Goal: Task Accomplishment & Management: Complete application form

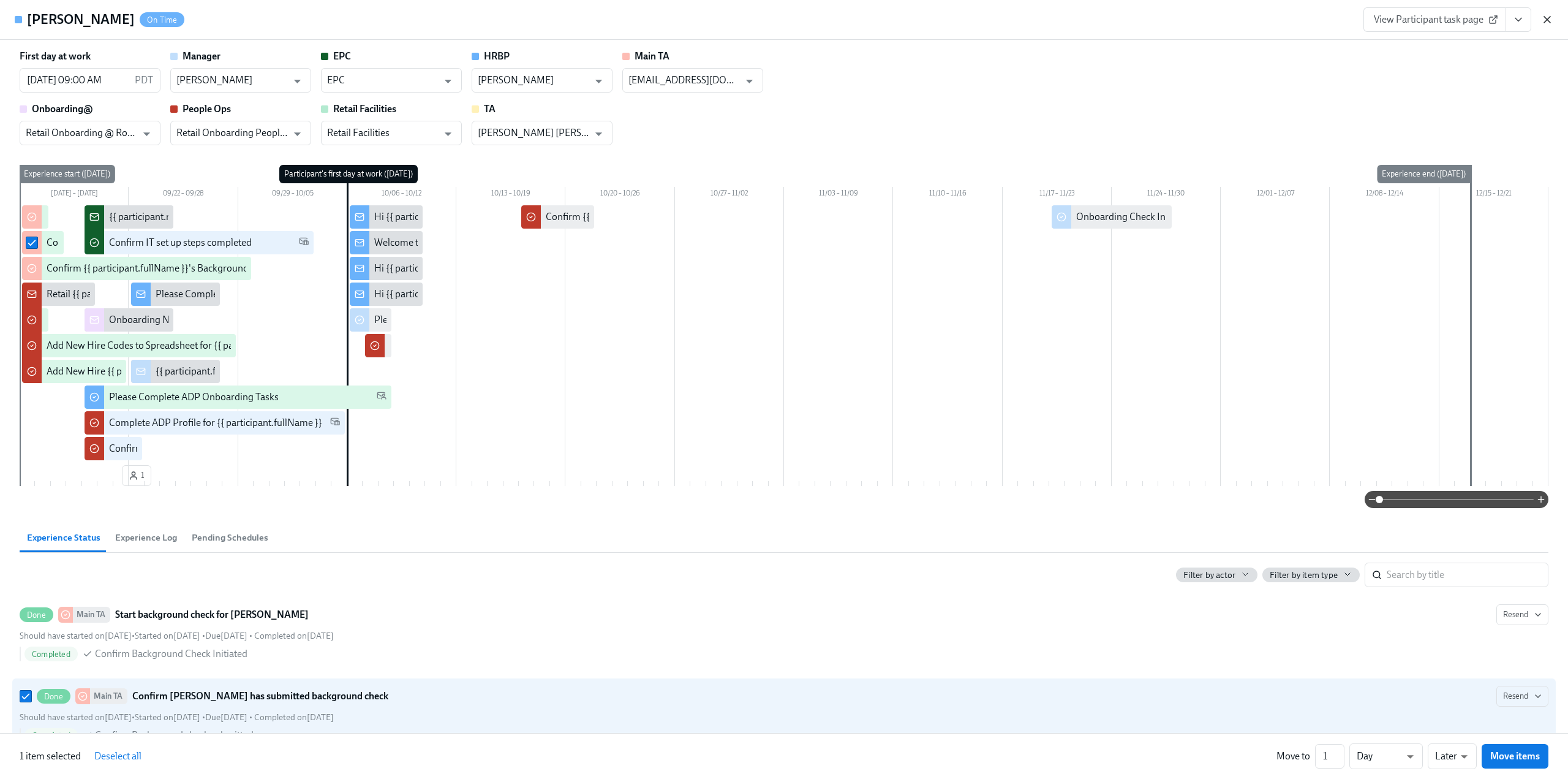
click at [1549, 17] on icon "button" at bounding box center [1547, 19] width 6 height 6
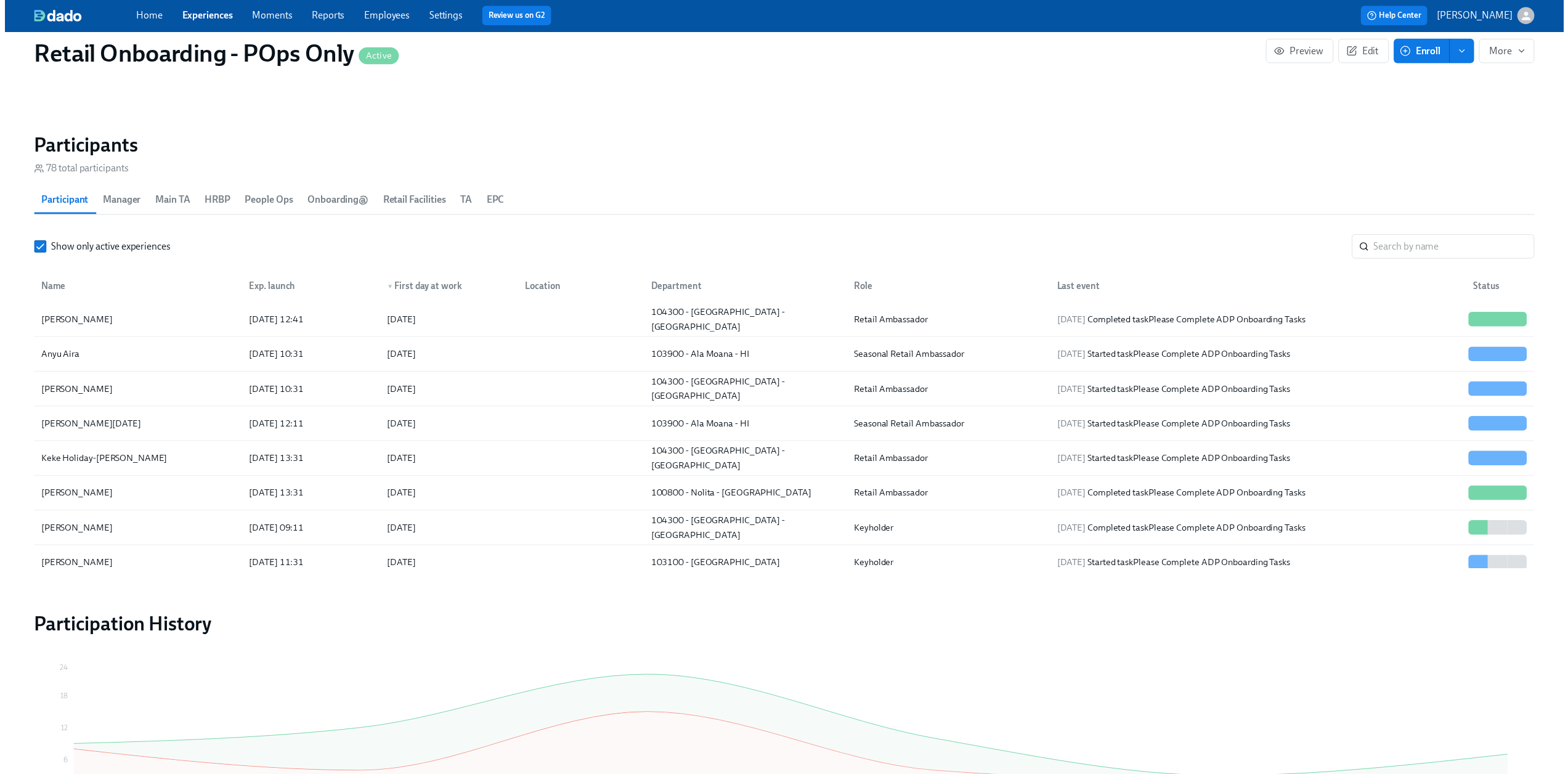
scroll to position [0, 21446]
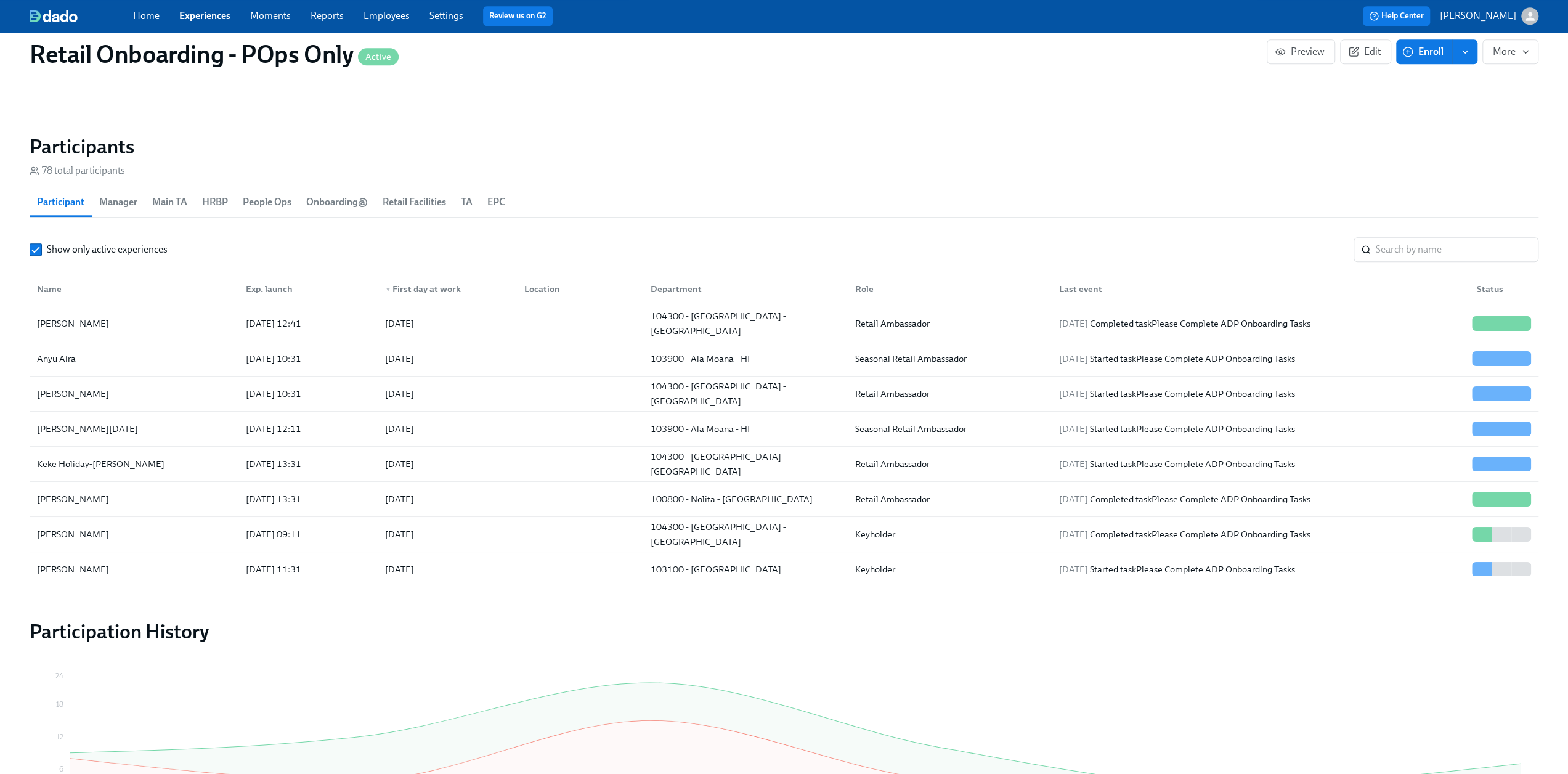
click at [220, 23] on div "Home Experiences Moments Reports Employees Settings Review us on G2" at bounding box center [485, 16] width 703 height 20
click at [182, 7] on div "Home Experiences Moments Reports Employees Settings Review us on G2" at bounding box center [485, 16] width 703 height 20
click at [186, 12] on link "Experiences" at bounding box center [205, 15] width 51 height 12
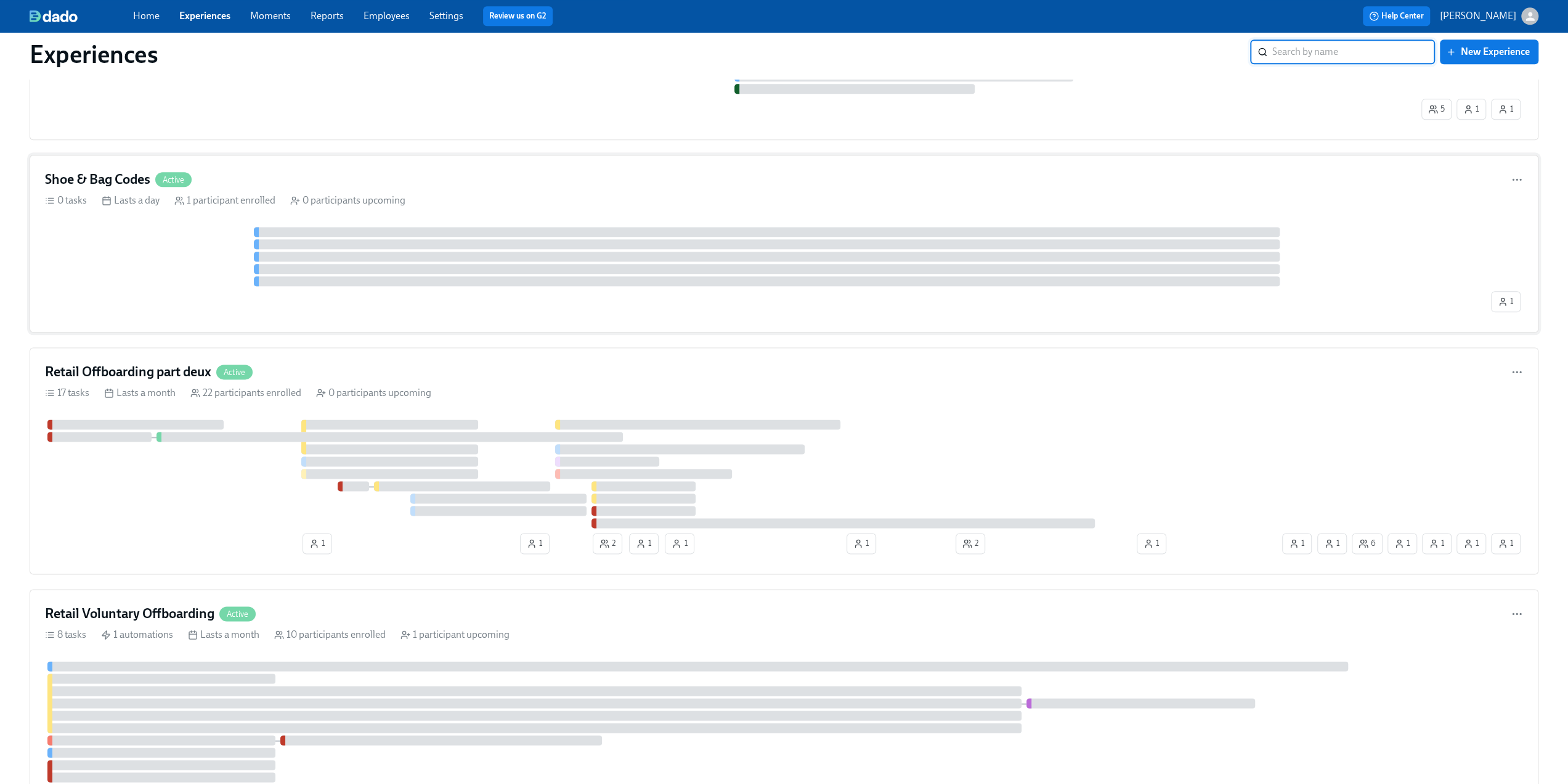
scroll to position [1480, 0]
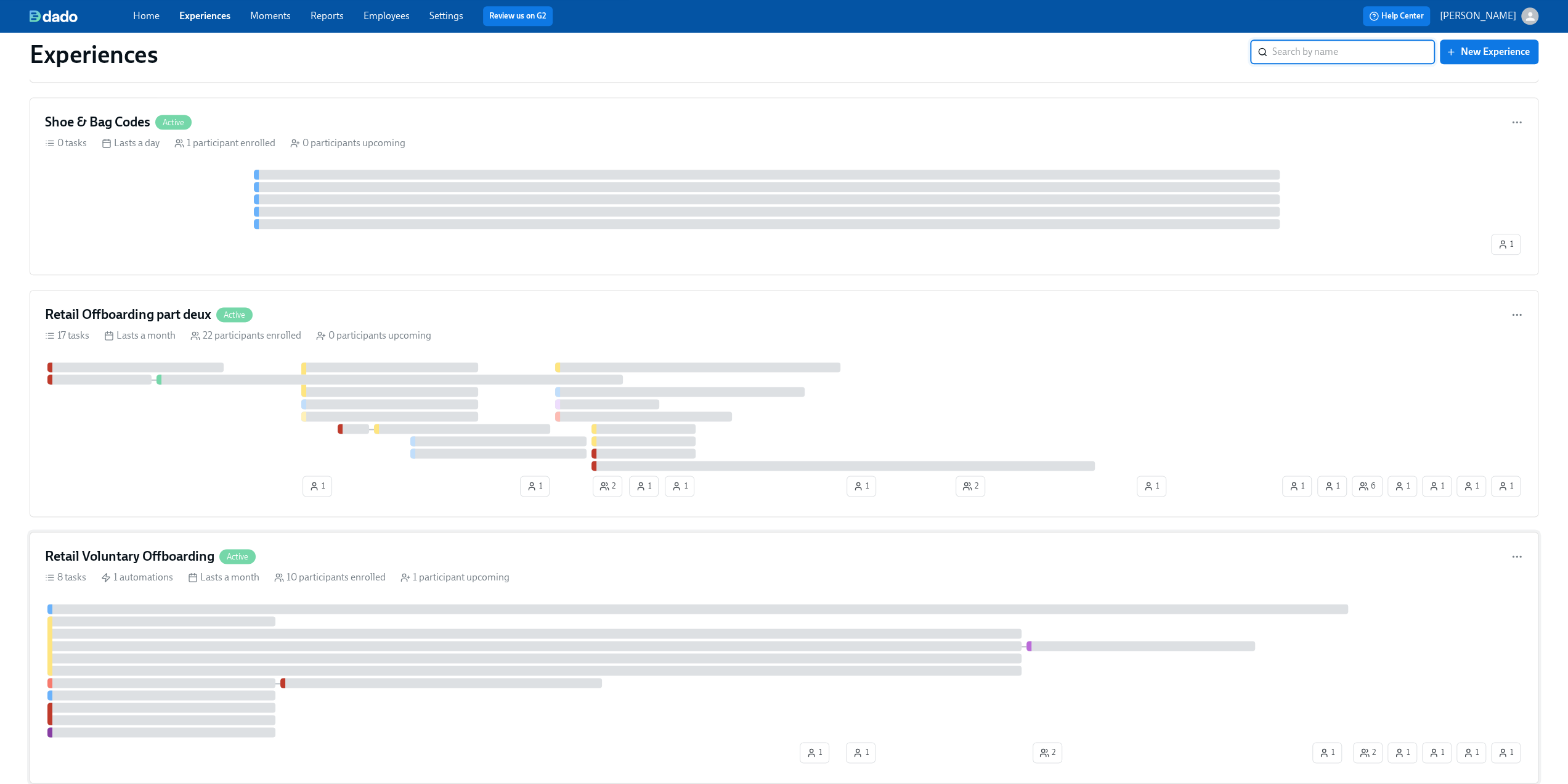
click at [165, 547] on h4 "Retail Voluntary Offboarding" at bounding box center [129, 556] width 169 height 18
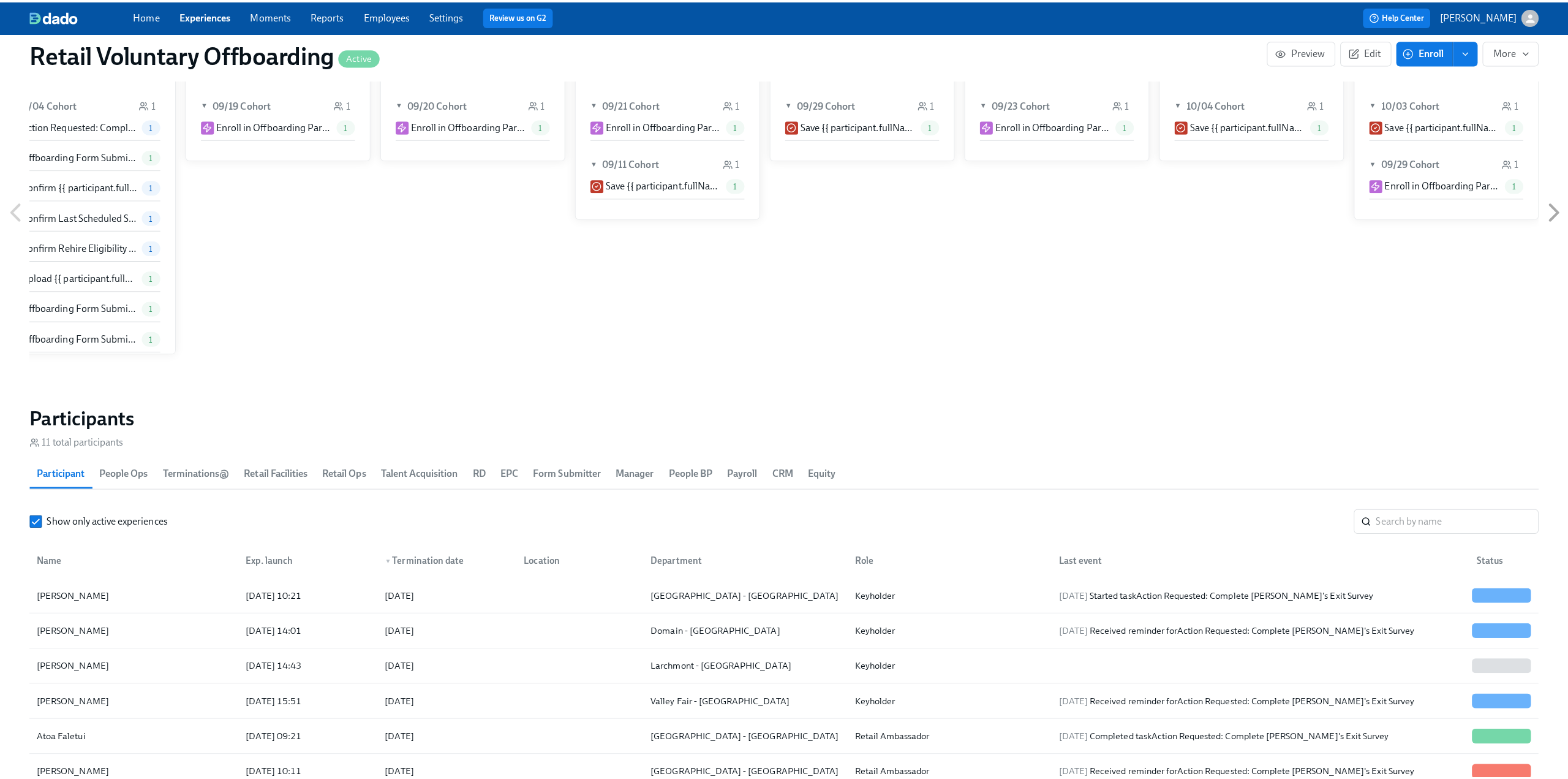
scroll to position [1042, 0]
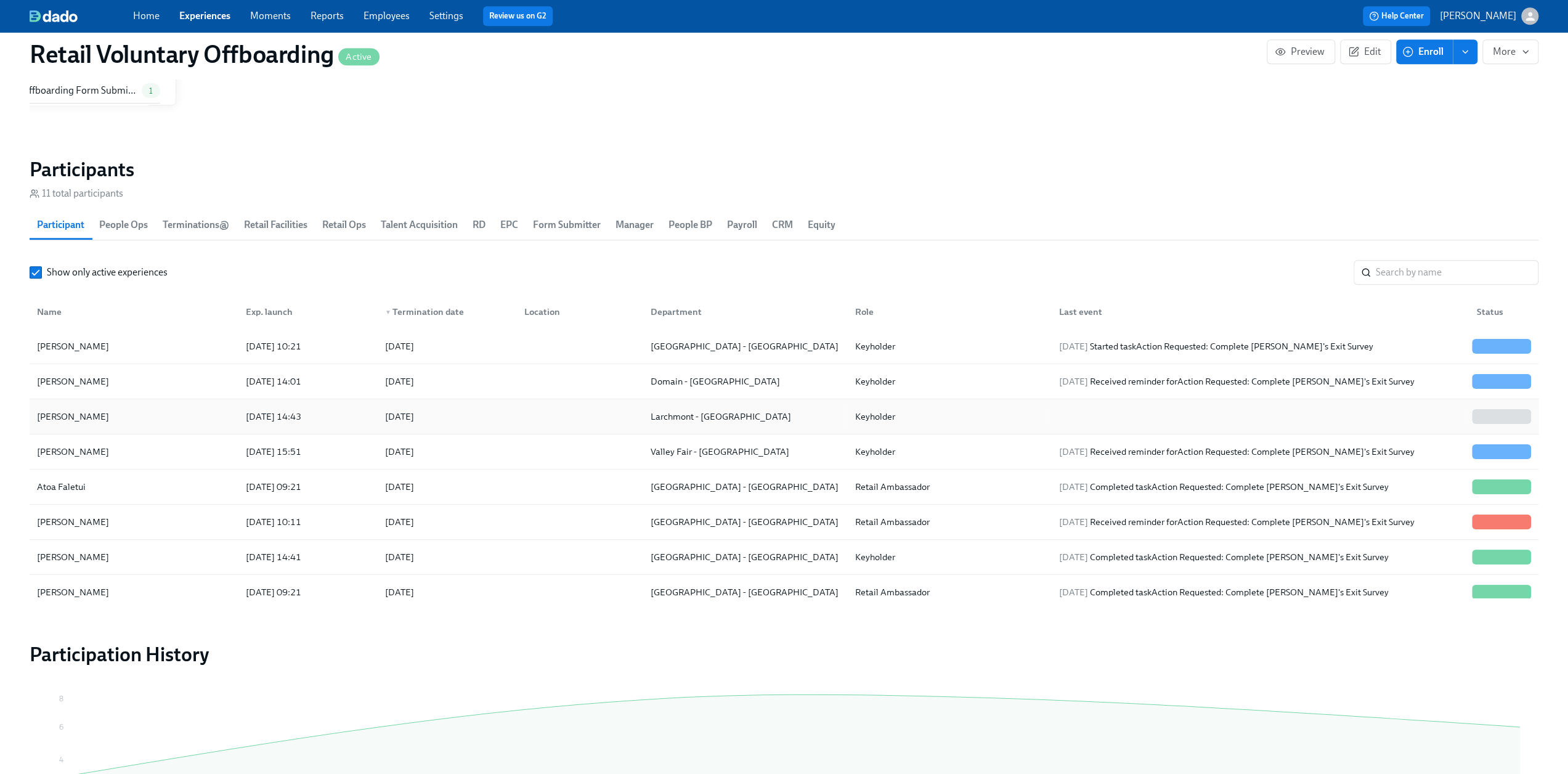
click at [92, 415] on div "Ashley Ross" at bounding box center [134, 417] width 204 height 25
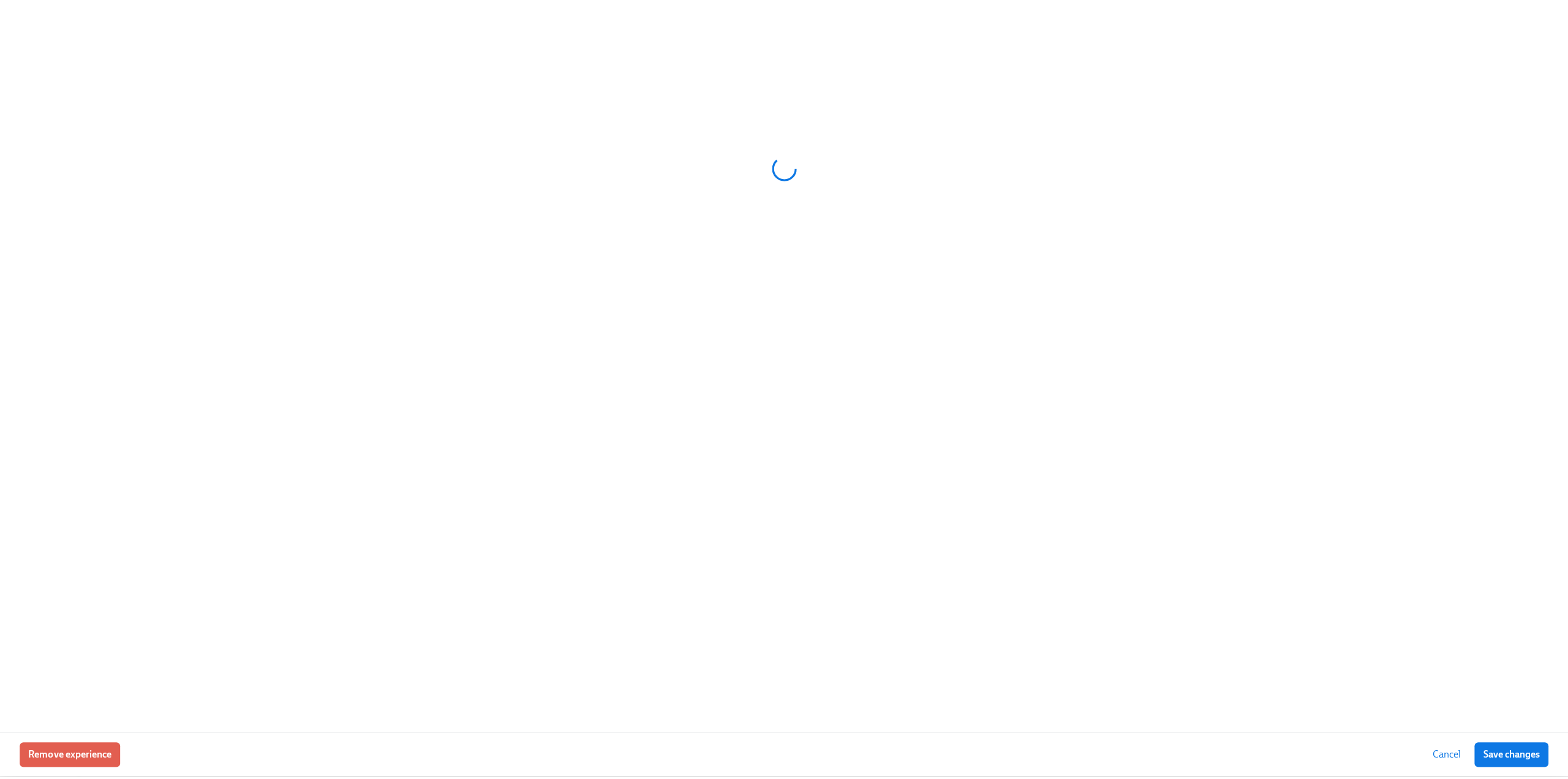
scroll to position [0, 1974]
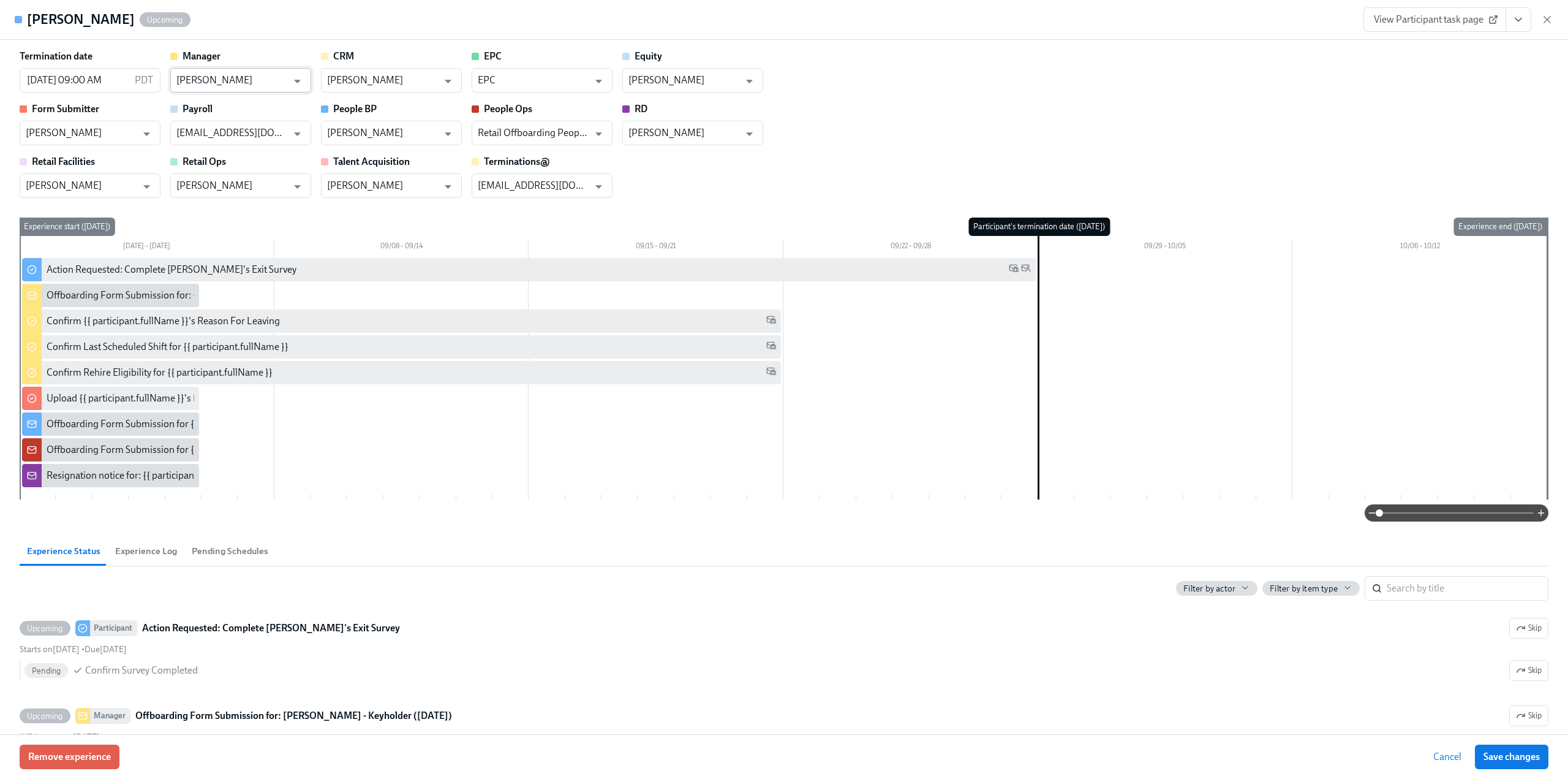
click at [252, 81] on input "William Alas" at bounding box center [232, 80] width 111 height 24
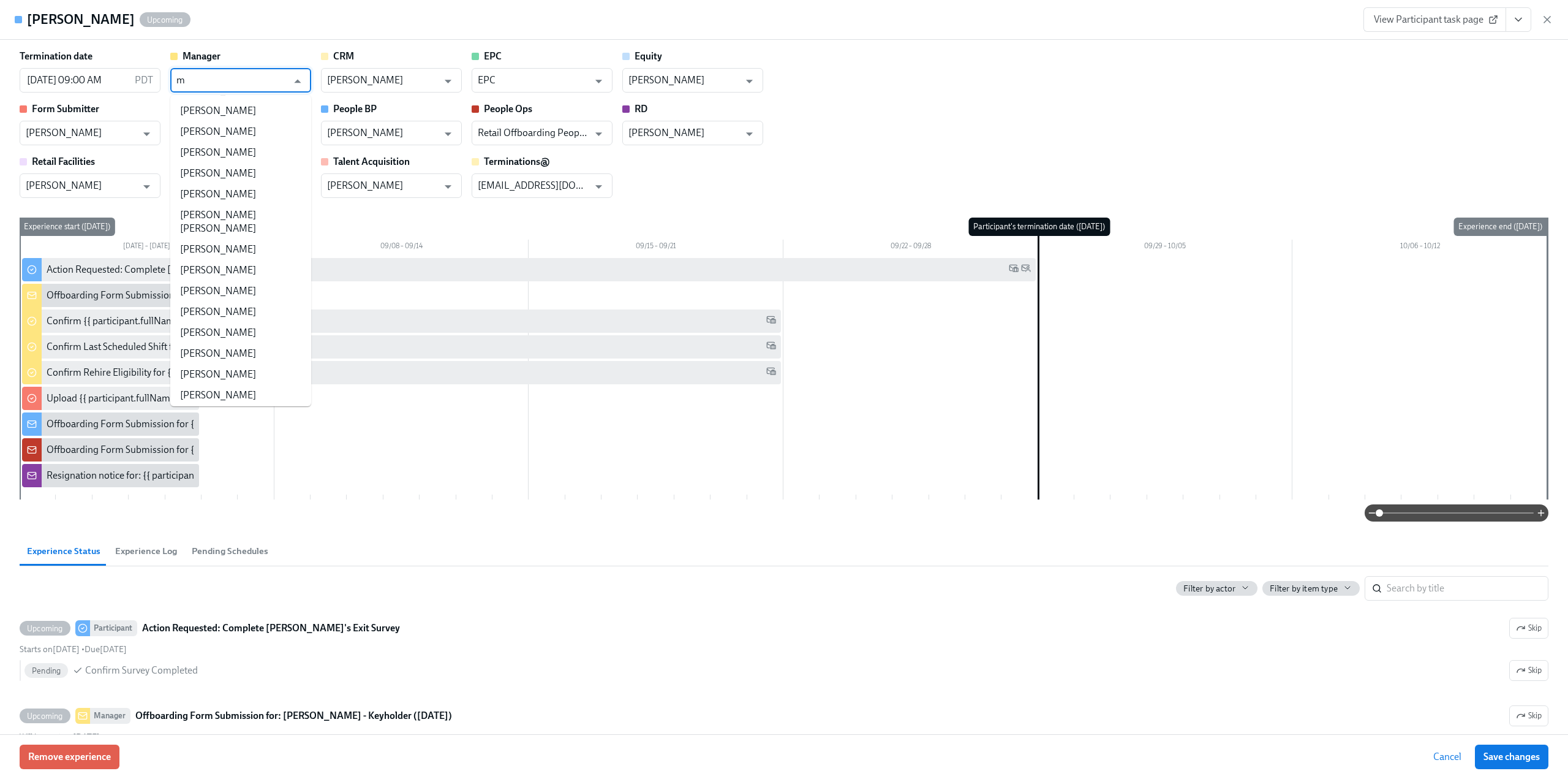
scroll to position [0, 0]
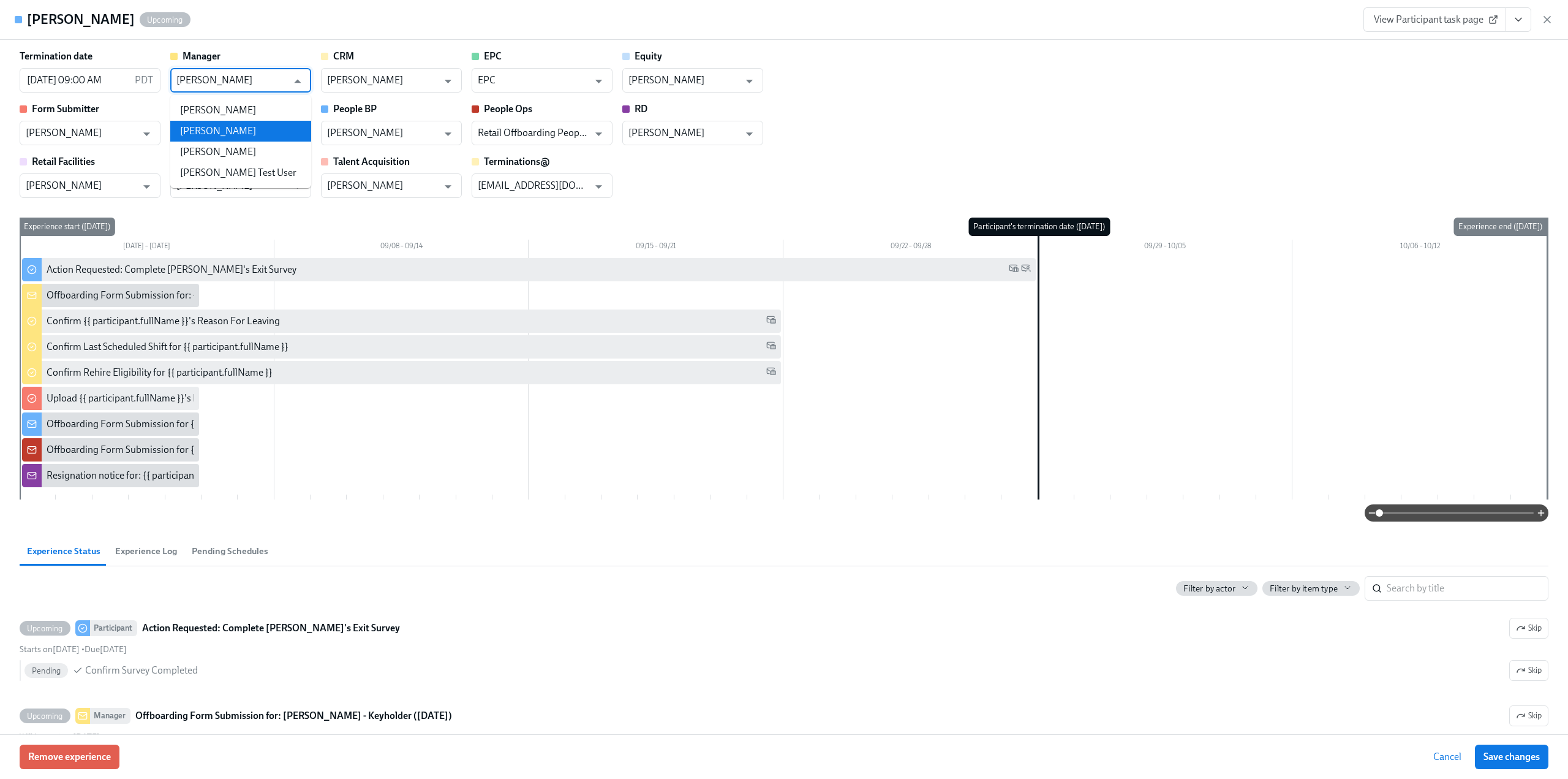
click at [243, 122] on li "Mary Jelincic" at bounding box center [241, 130] width 141 height 21
type input "Mary Jelincic"
click at [910, 122] on div "Termination date 09/29/2025 09:00 AM PDT ​ Manager Mary Jelincic ​ CRM Laila-Ma…" at bounding box center [784, 124] width 1529 height 149
click at [143, 190] on icon "Open" at bounding box center [147, 187] width 16 height 16
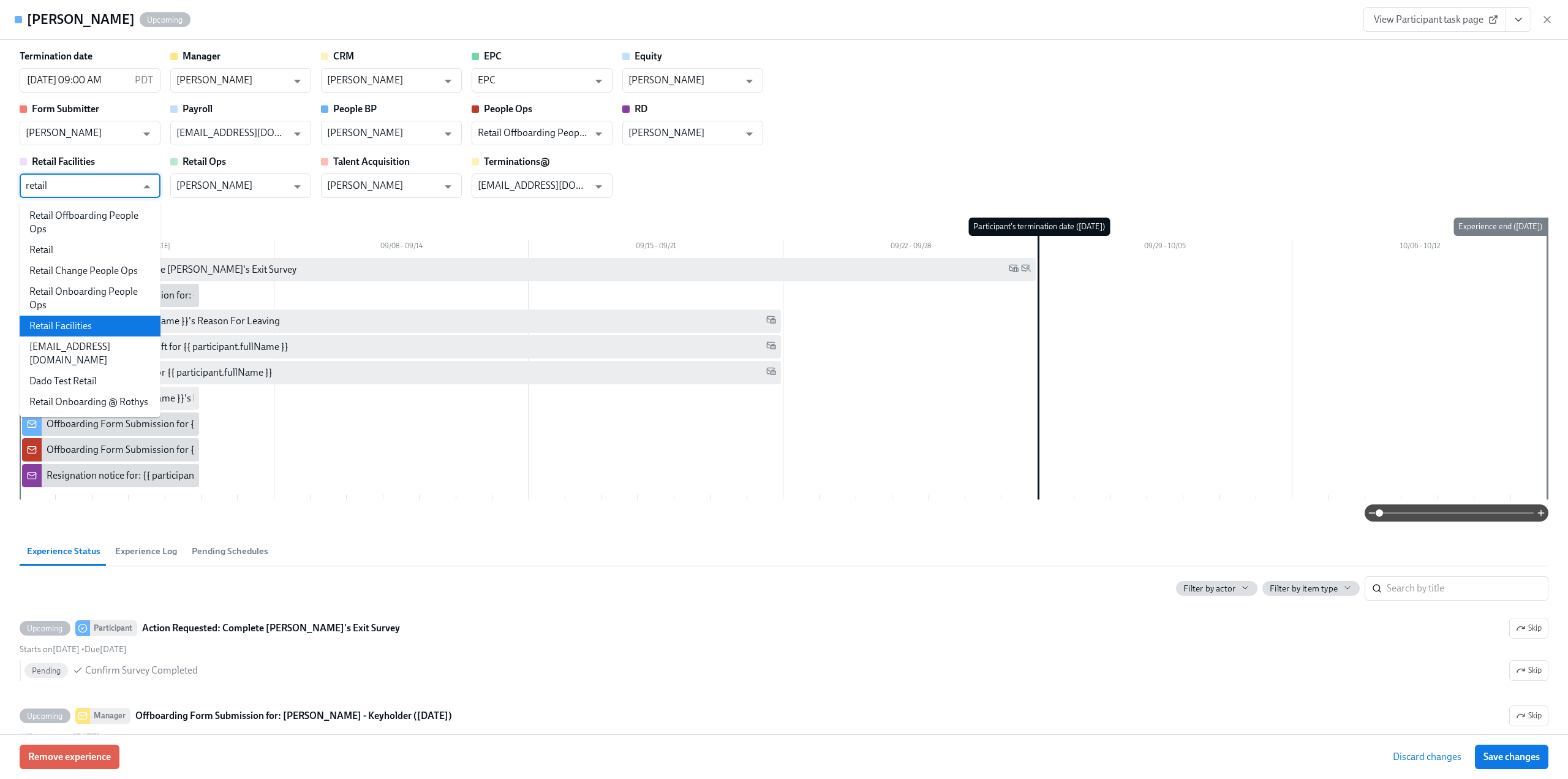
click at [111, 323] on li "Retail Facilities" at bounding box center [91, 325] width 141 height 21
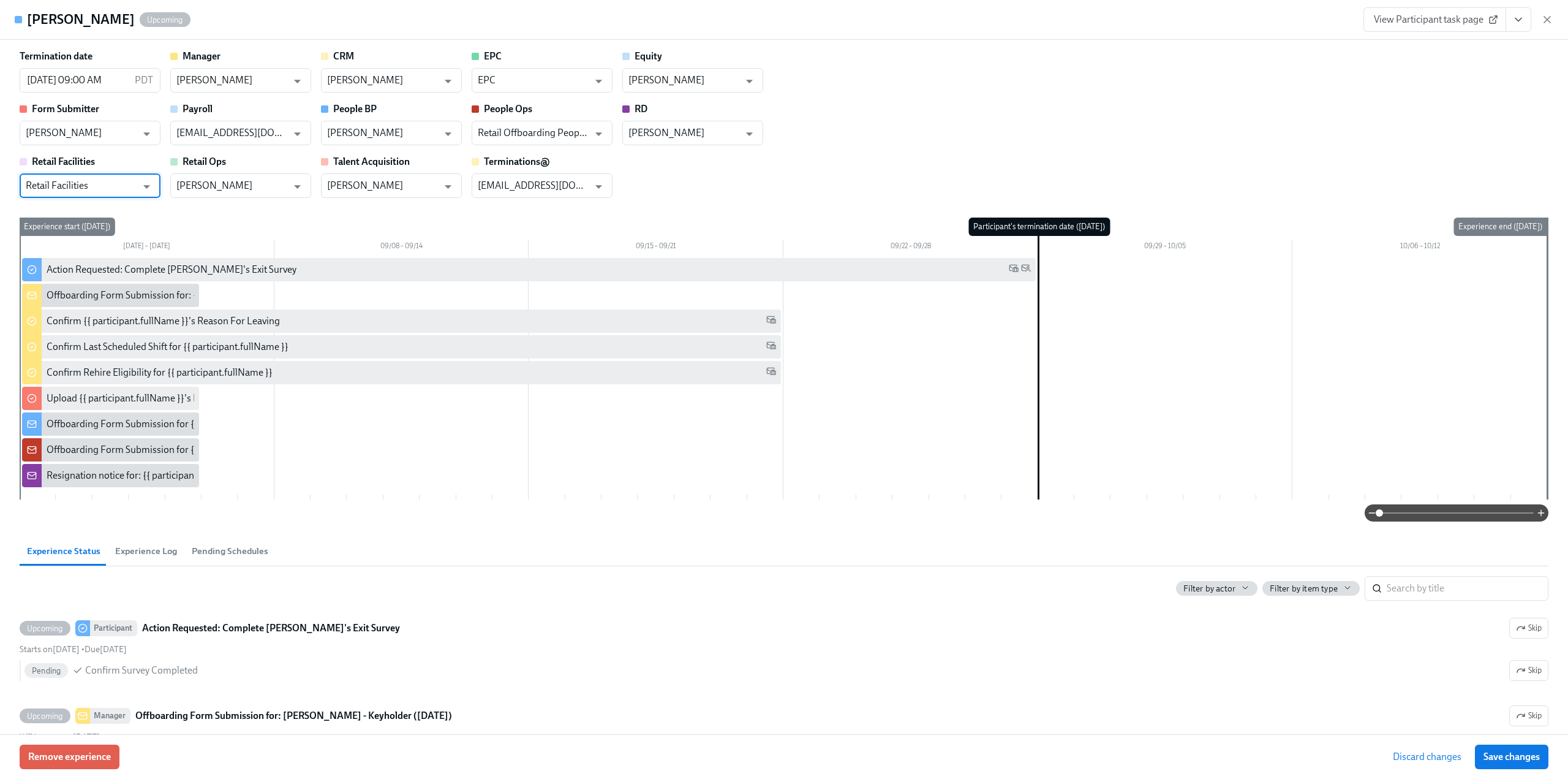
type input "Retail Facilities"
click at [960, 151] on div "Termination date 09/29/2025 09:00 AM PDT ​ Manager Mary Jelincic ​ CRM Laila-Ma…" at bounding box center [784, 124] width 1529 height 149
click at [1513, 756] on span "Save changes" at bounding box center [1512, 756] width 56 height 13
type input "Mary Jelincic"
type input "Retail Facilities"
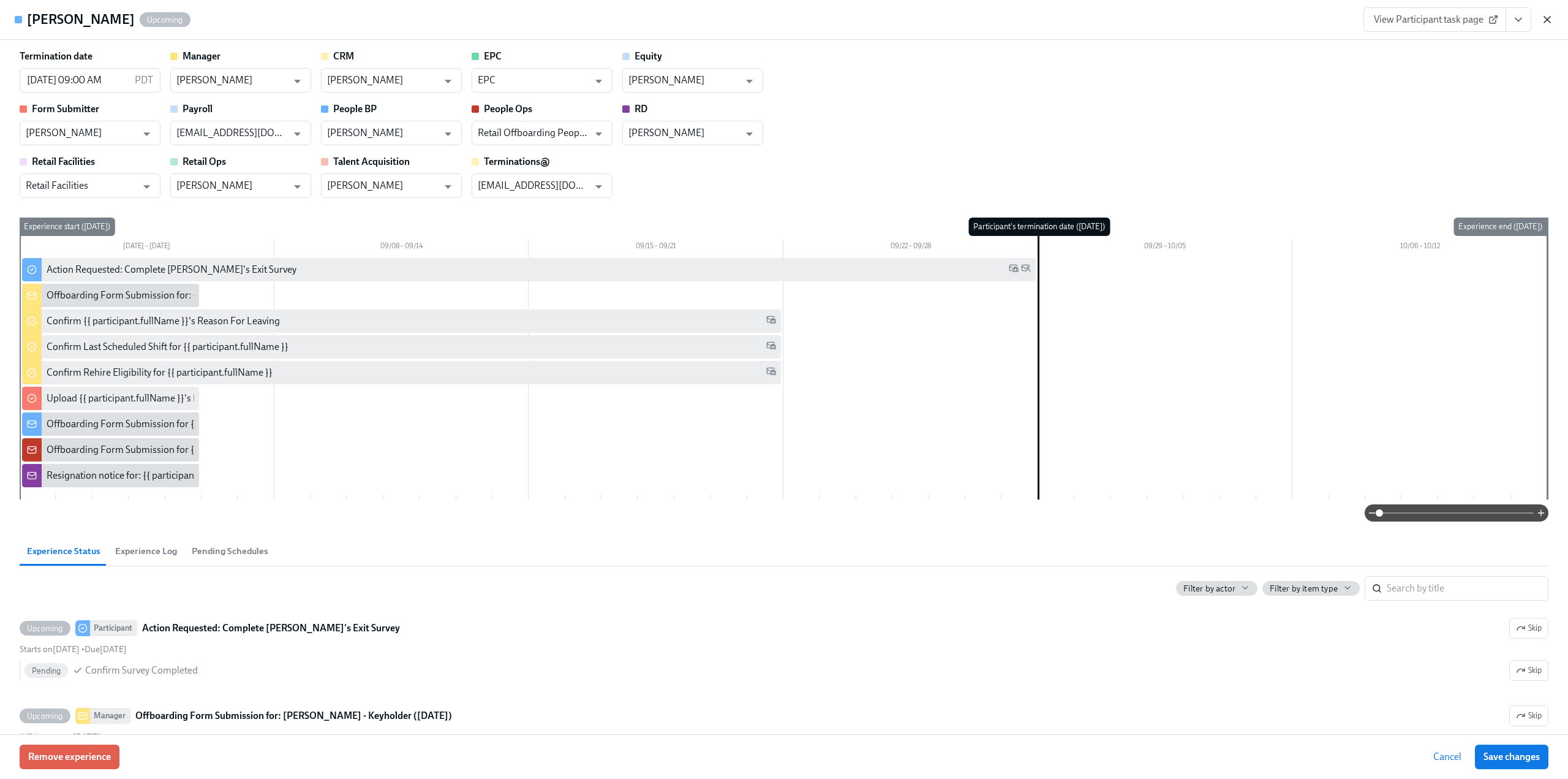
click at [1550, 16] on icon "button" at bounding box center [1547, 19] width 6 height 6
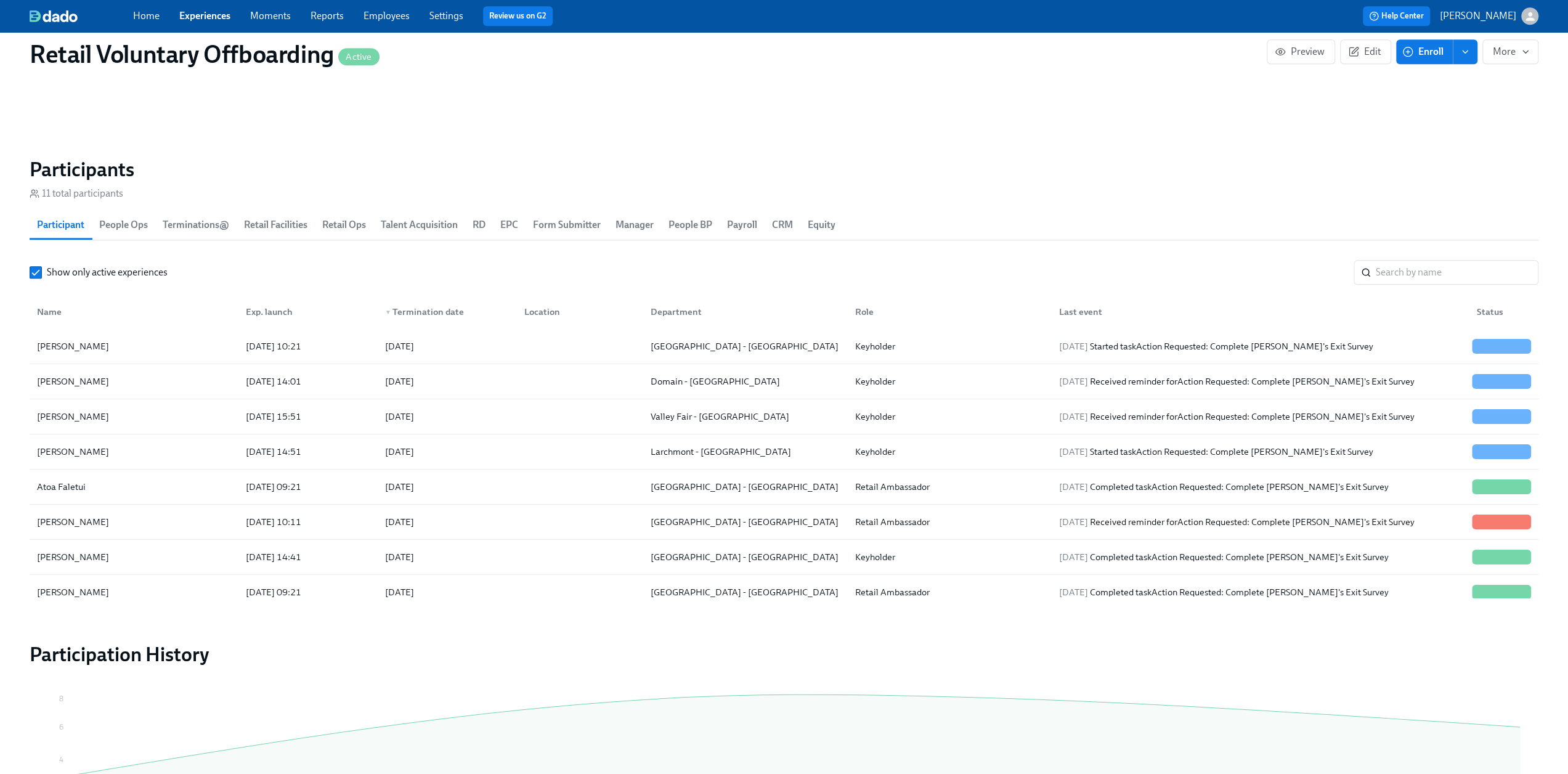
scroll to position [0, 2180]
click at [197, 16] on link "Experiences" at bounding box center [205, 15] width 51 height 12
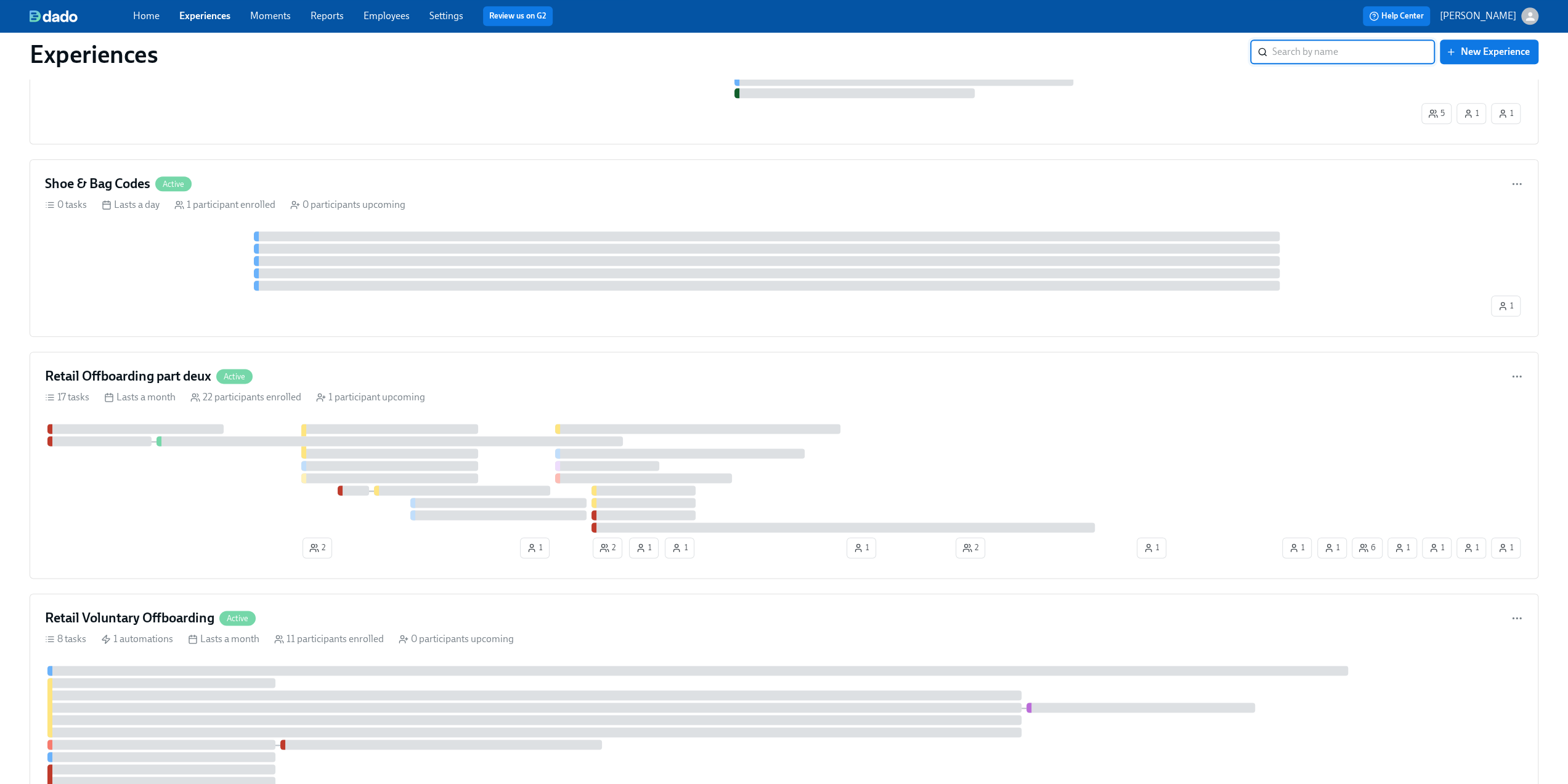
scroll to position [1603, 0]
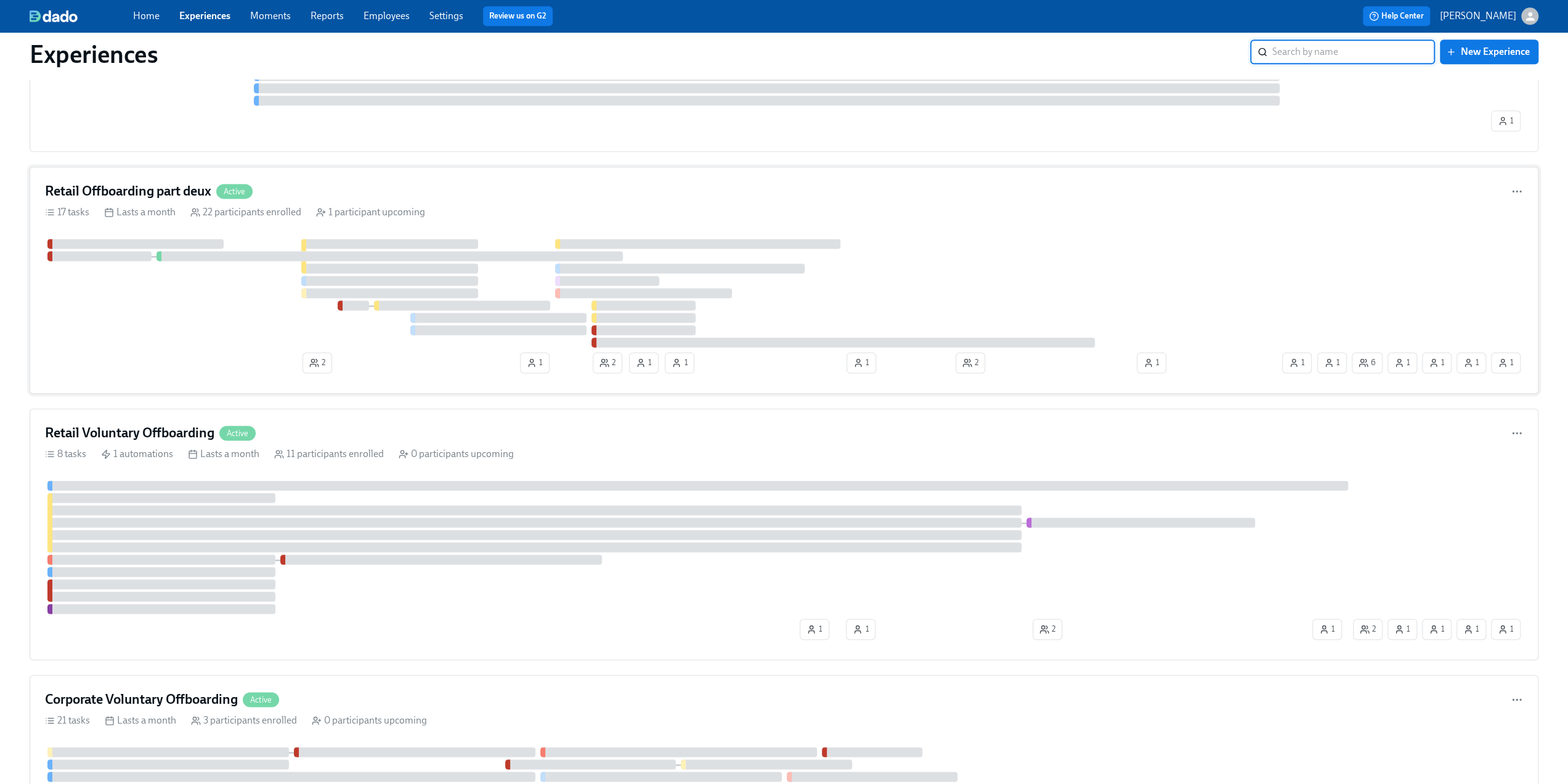
click at [172, 183] on h4 "Retail Offboarding part deux" at bounding box center [128, 191] width 167 height 18
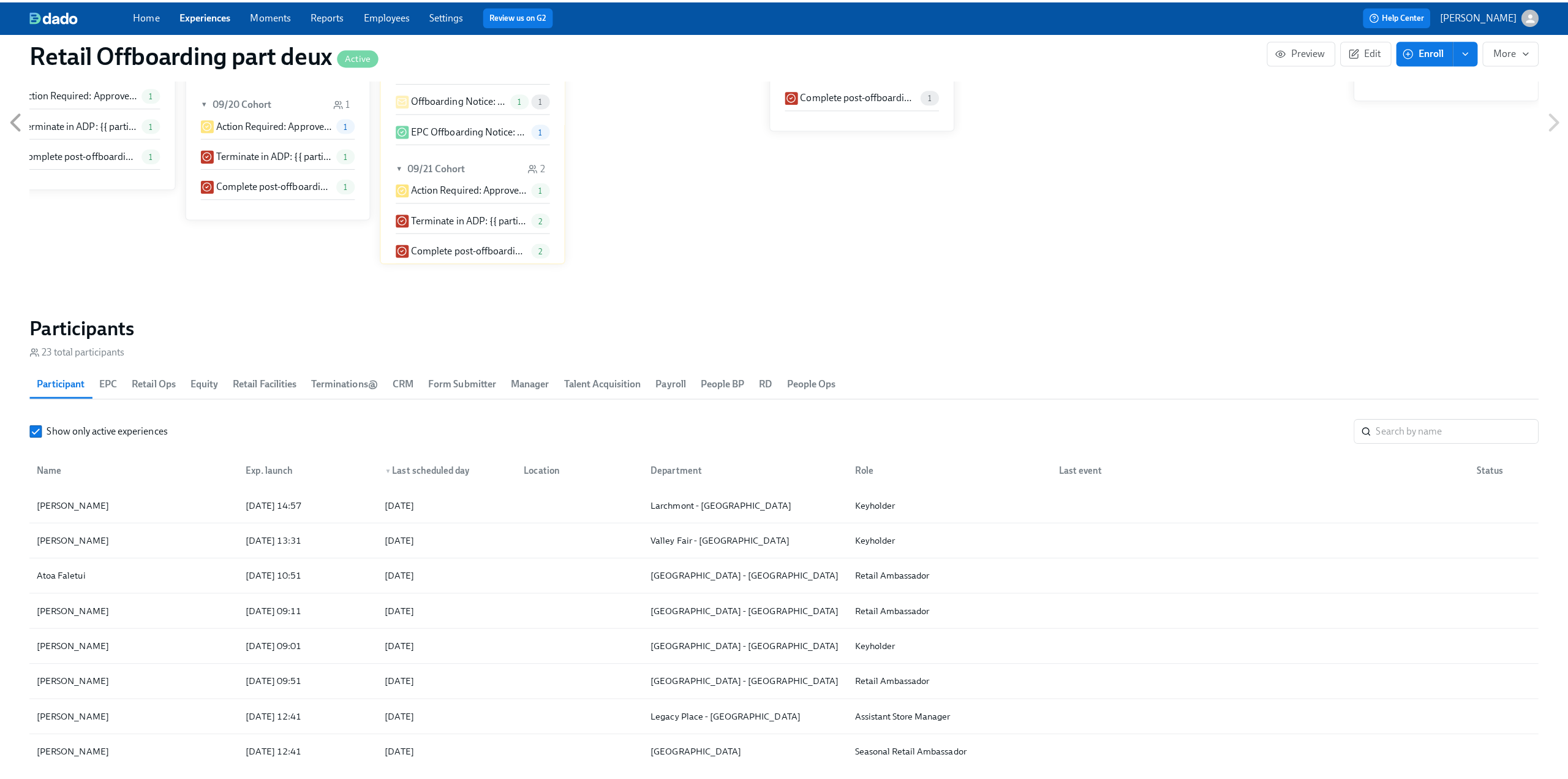
scroll to position [796, 0]
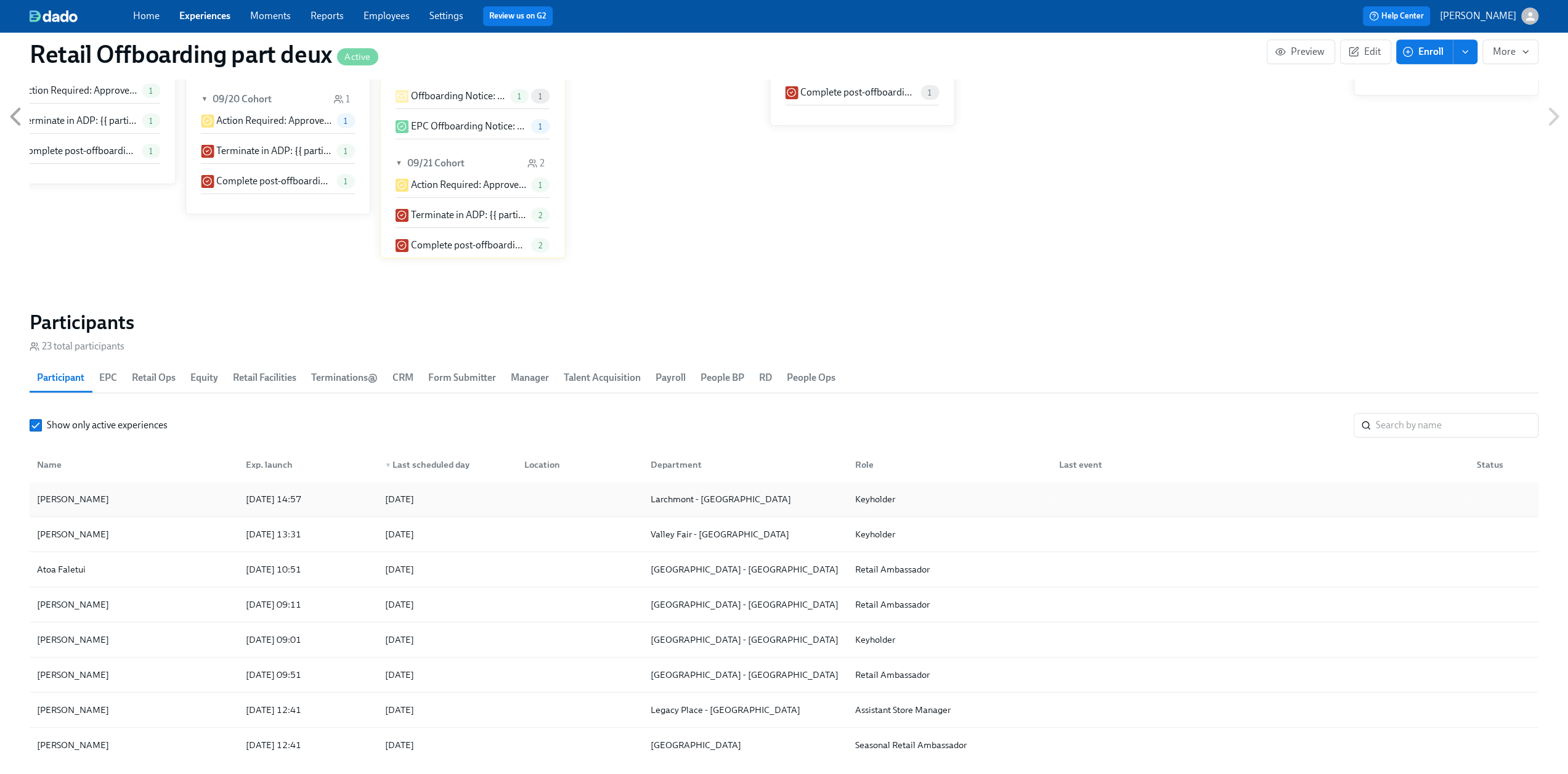
click at [149, 505] on div "Ashley Ross" at bounding box center [134, 499] width 204 height 25
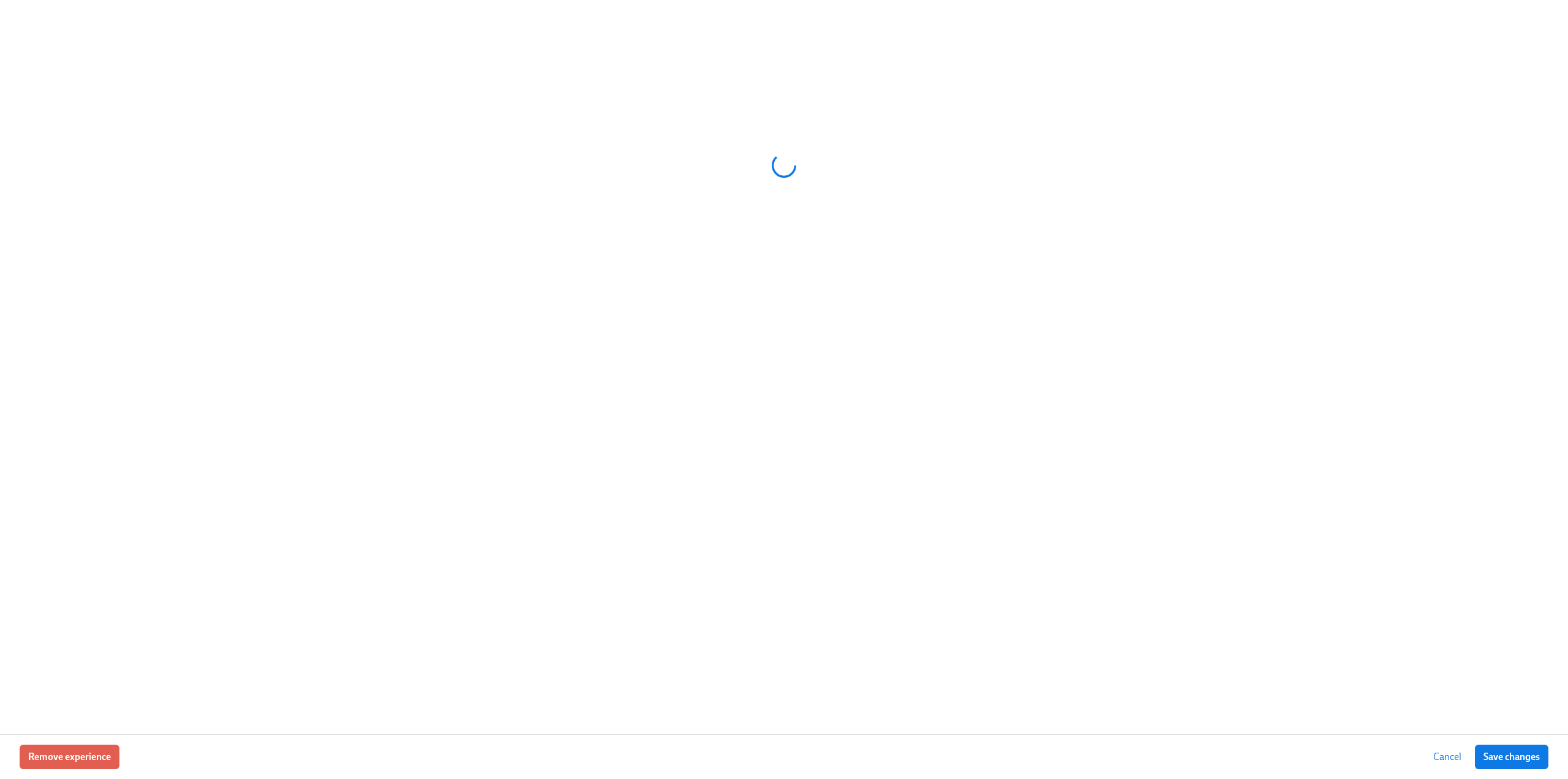
scroll to position [0, 6620]
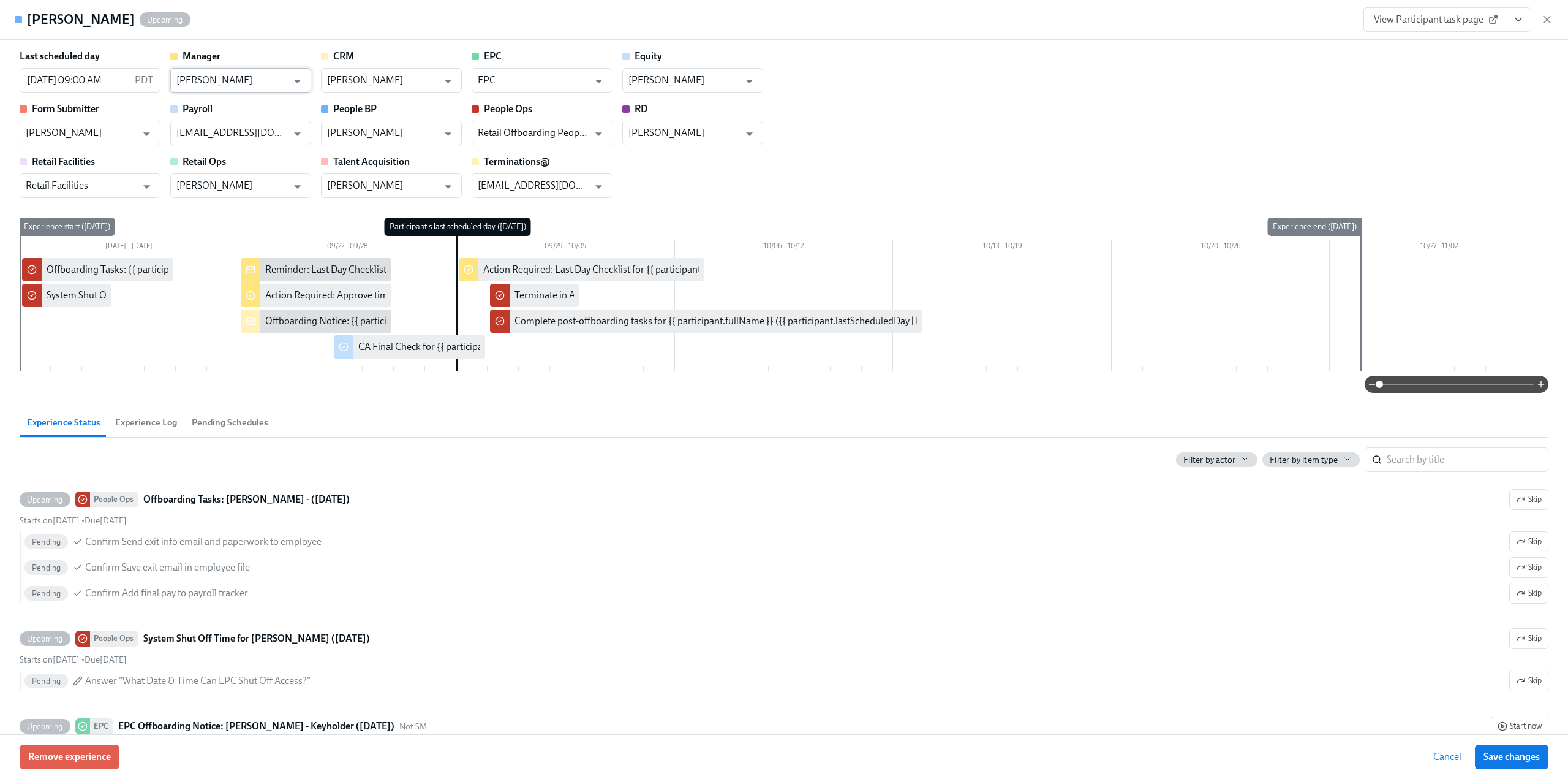
click at [254, 82] on input "William Alas" at bounding box center [232, 80] width 111 height 24
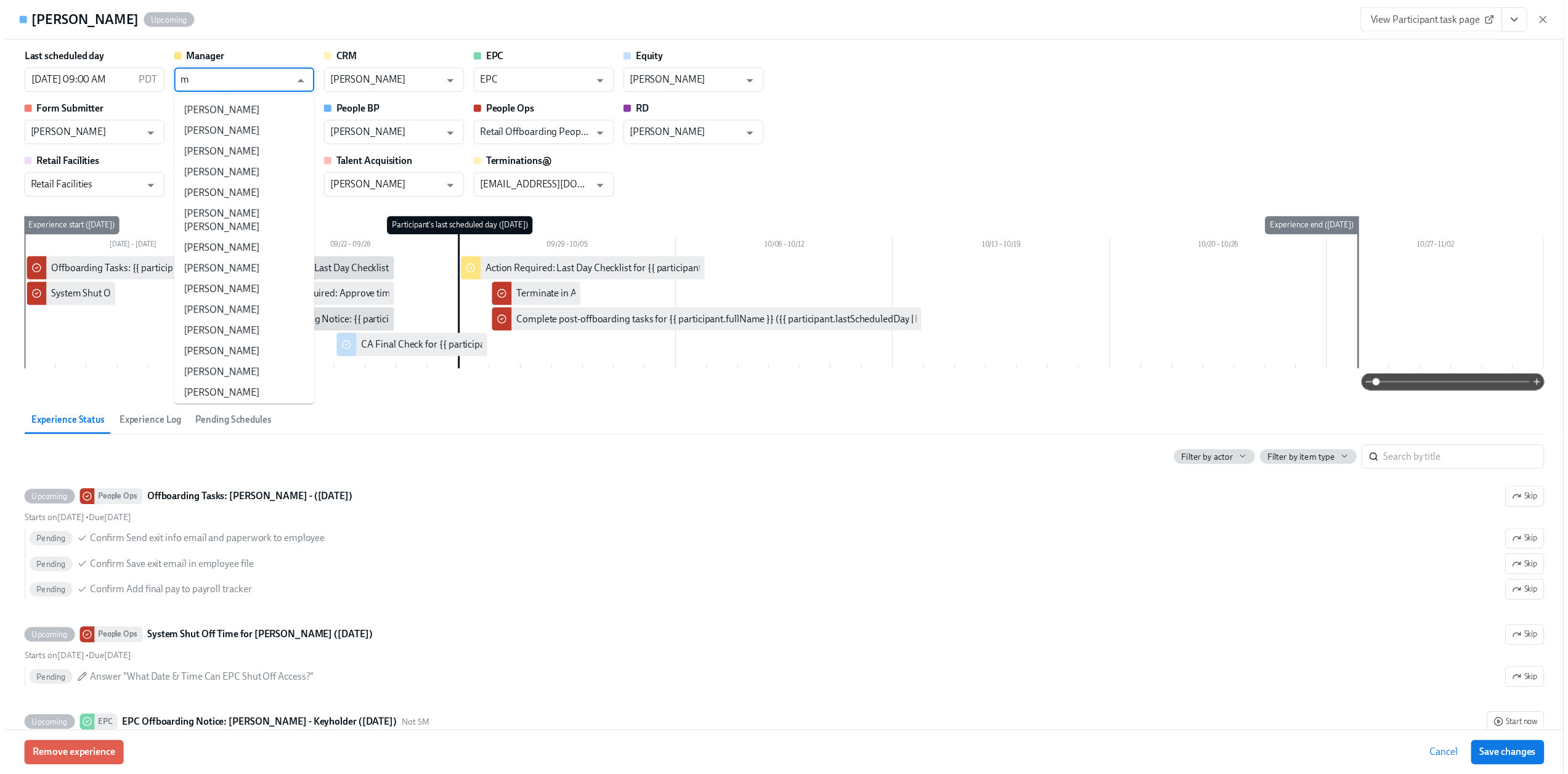
scroll to position [0, 0]
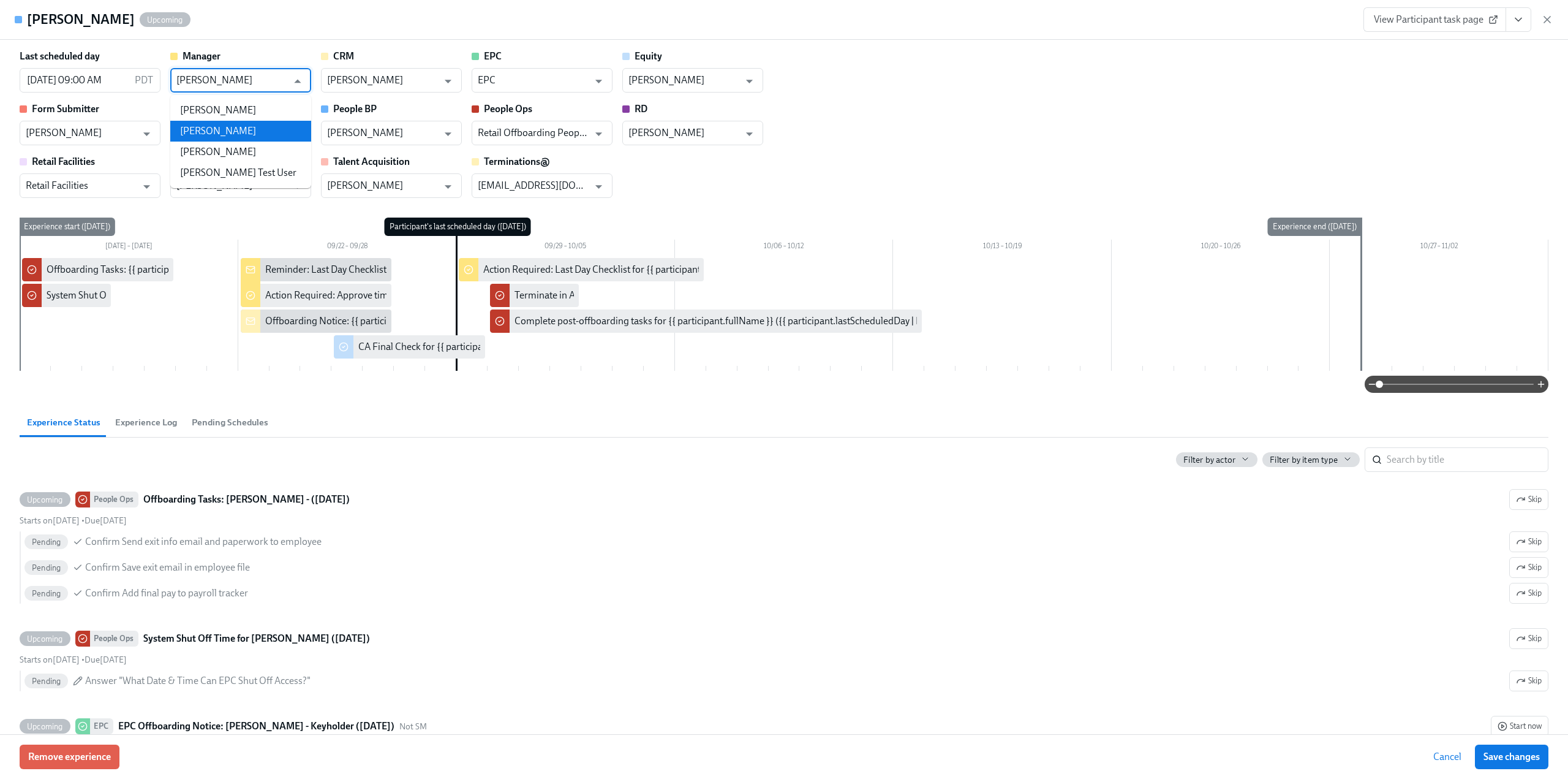
click at [244, 135] on li "Mary Jelincic" at bounding box center [241, 130] width 141 height 21
type input "Mary Jelincic"
click at [1504, 763] on button "Save changes" at bounding box center [1511, 756] width 73 height 24
type input "Mary Jelincic"
click at [1549, 18] on icon "button" at bounding box center [1547, 19] width 6 height 6
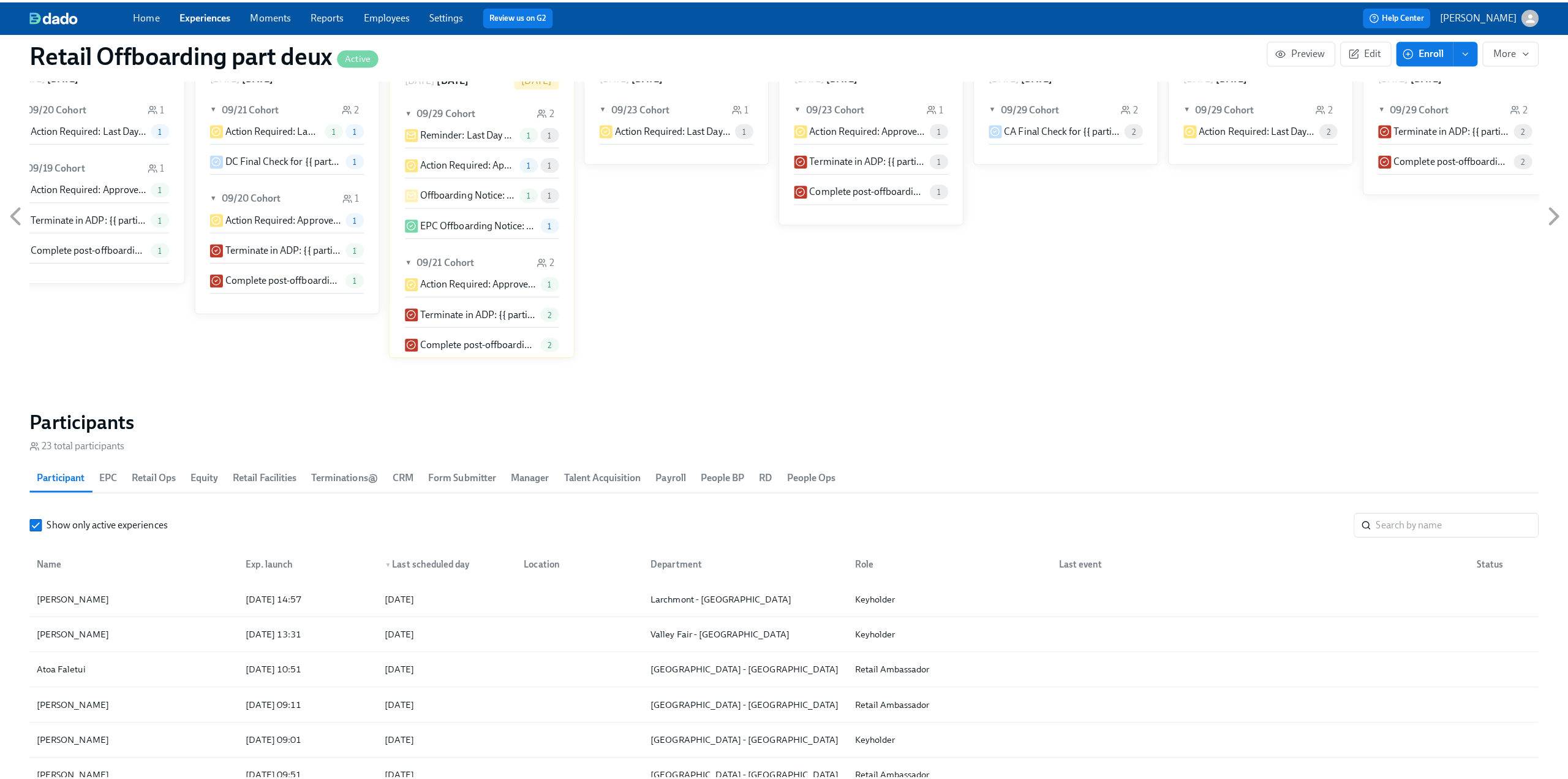
scroll to position [918, 0]
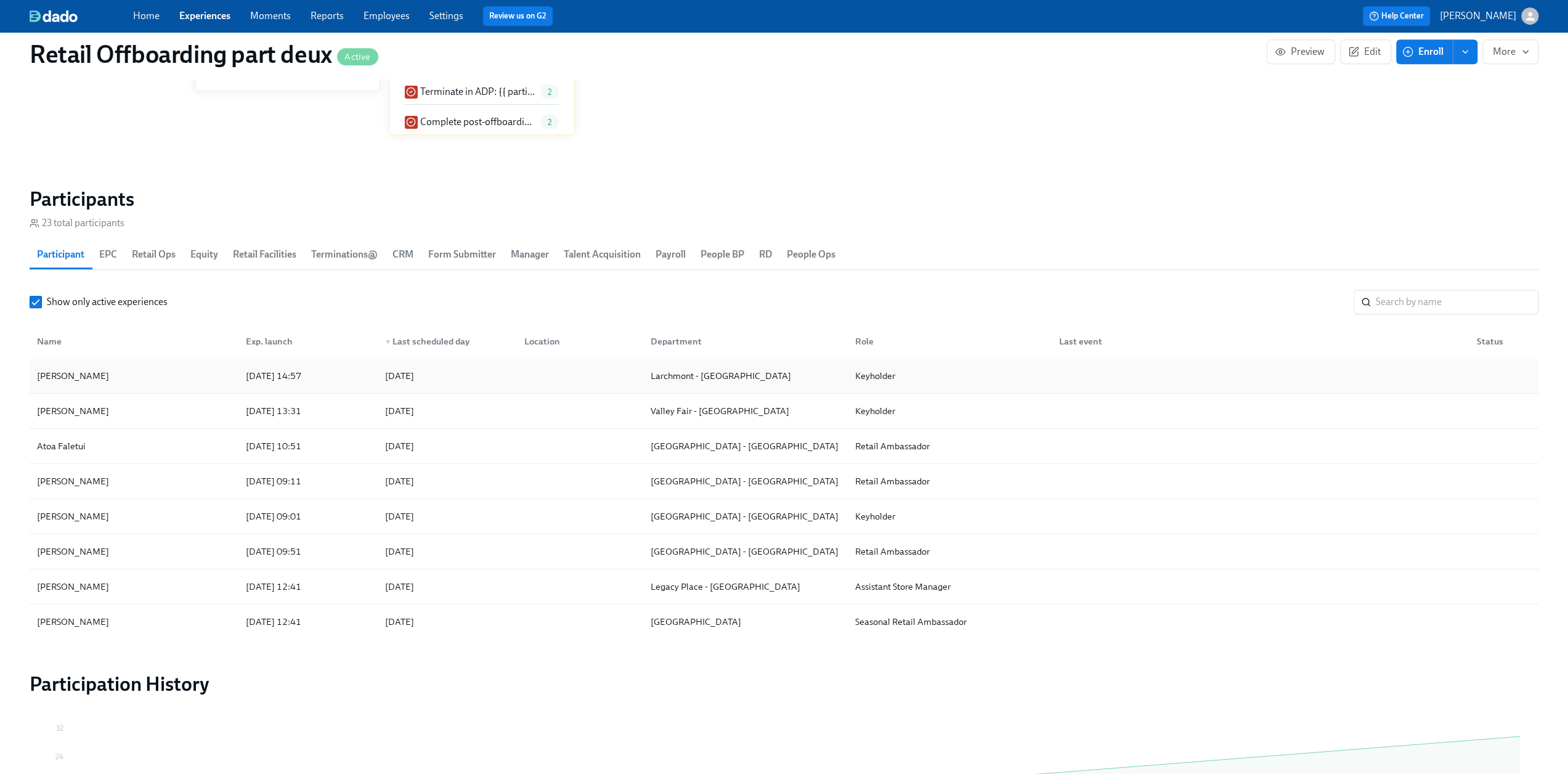
click at [132, 369] on div "Ashley Ross" at bounding box center [134, 376] width 204 height 25
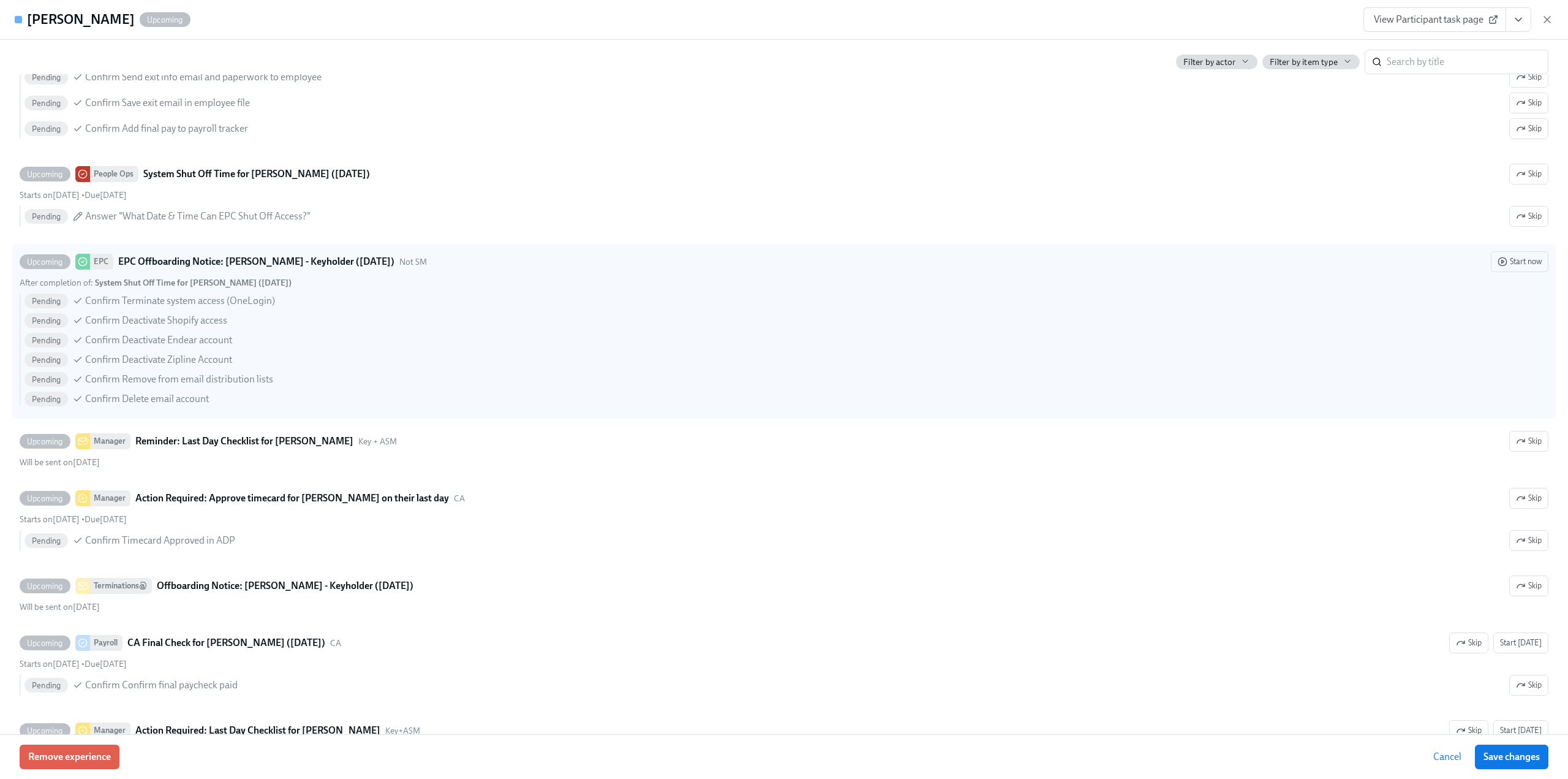
scroll to position [490, 0]
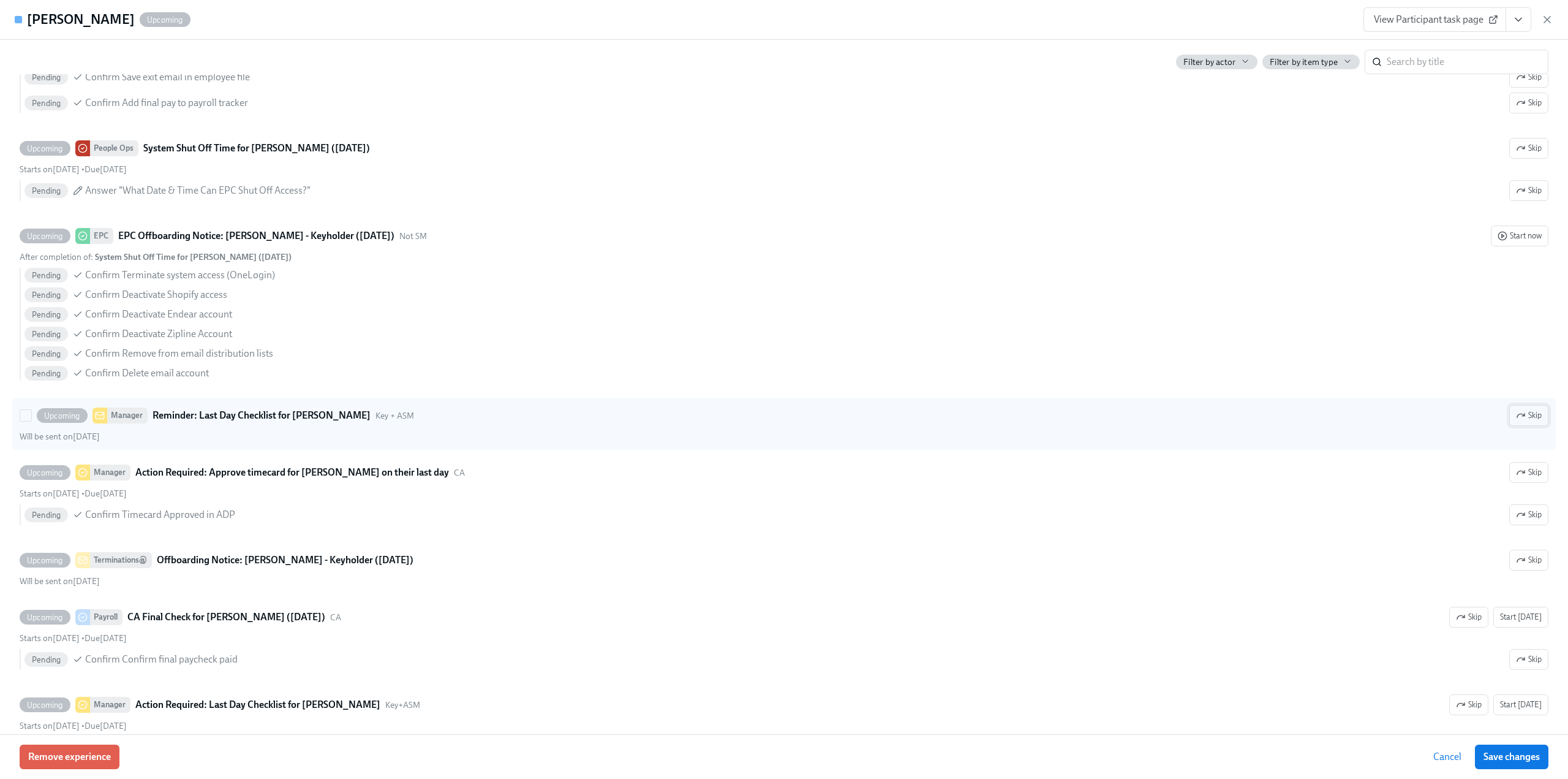
click at [1516, 409] on span "Skip" at bounding box center [1529, 416] width 25 height 13
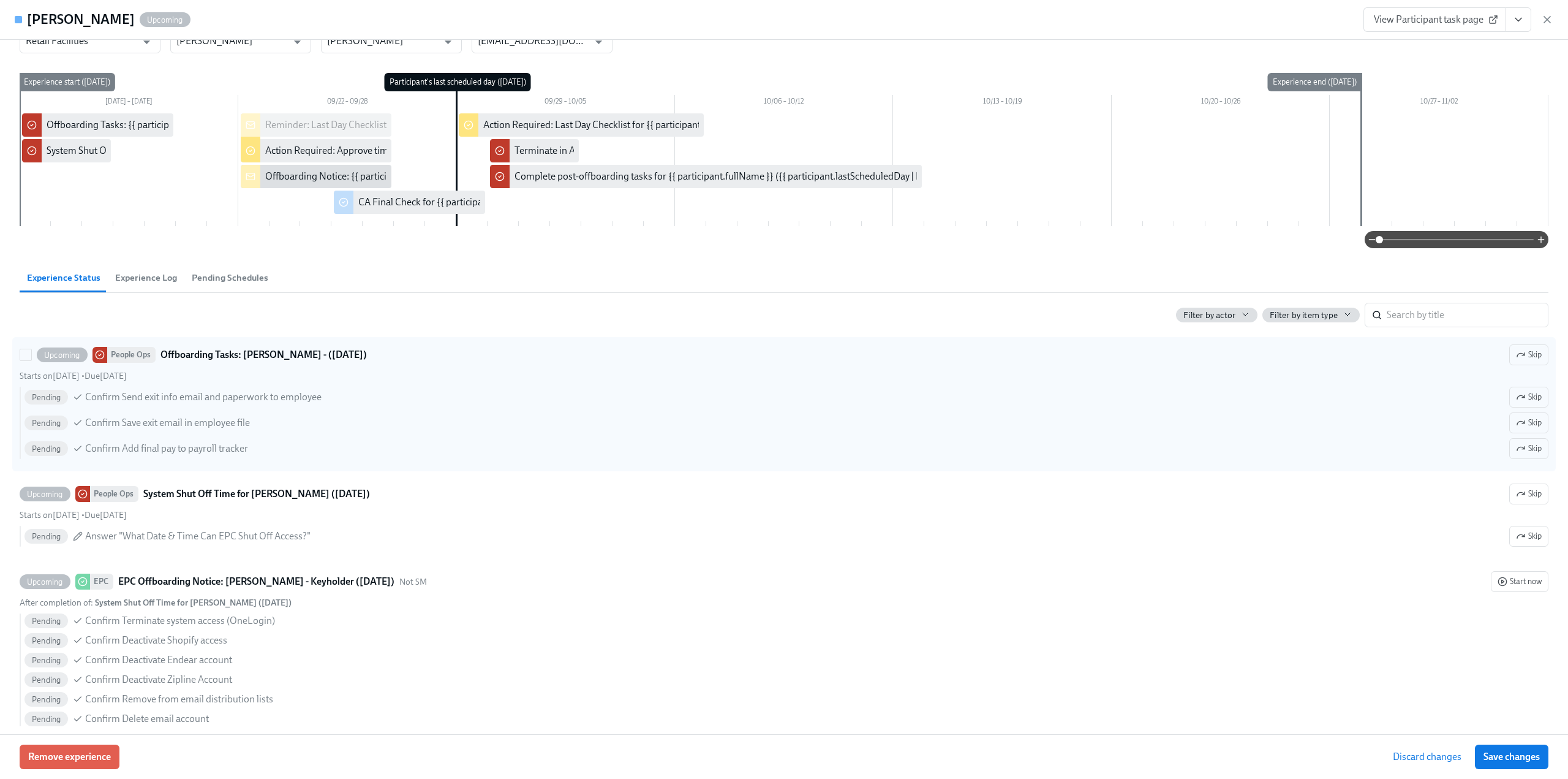
scroll to position [0, 0]
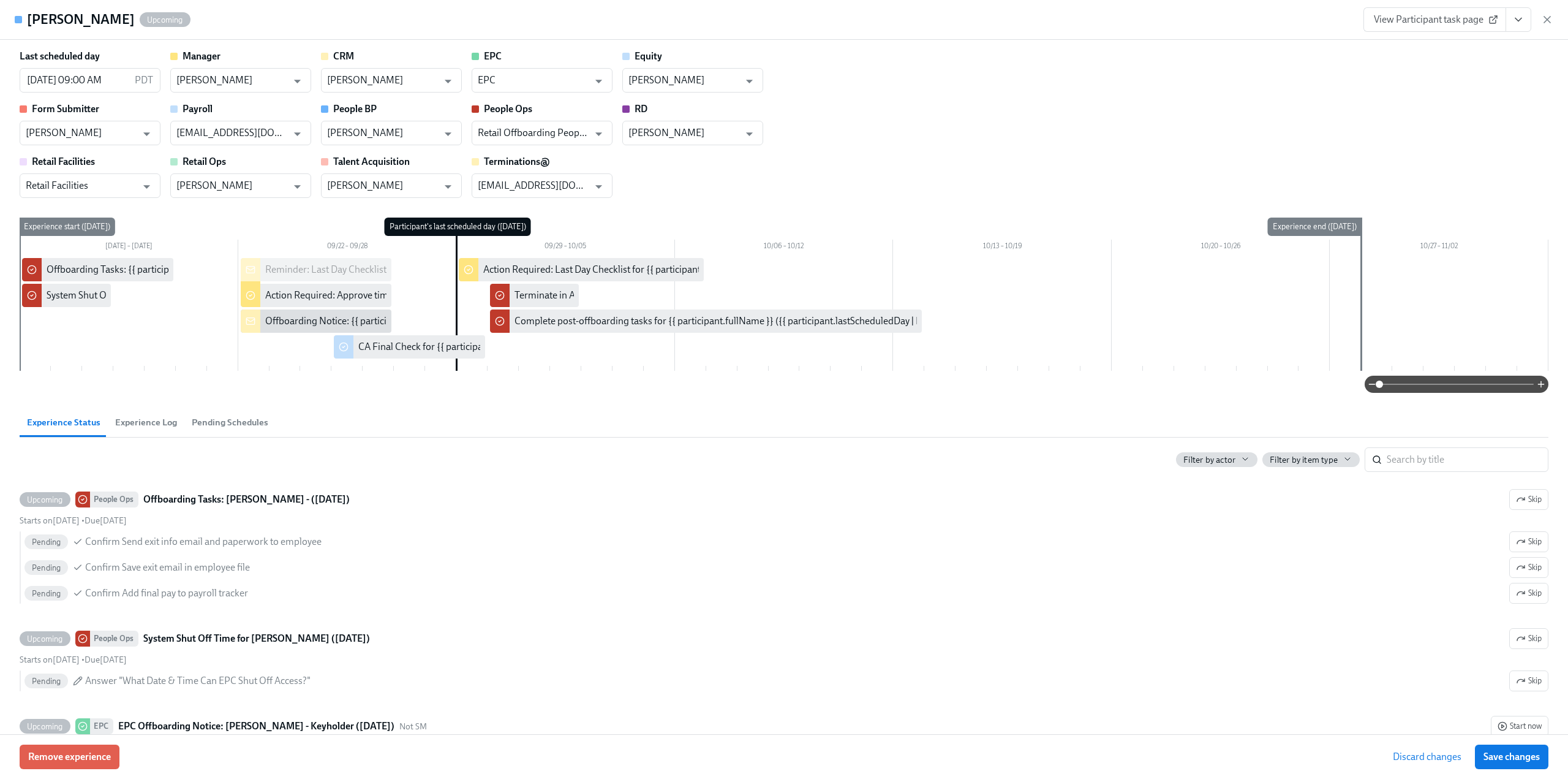
click at [1512, 748] on button "Save changes" at bounding box center [1511, 756] width 73 height 24
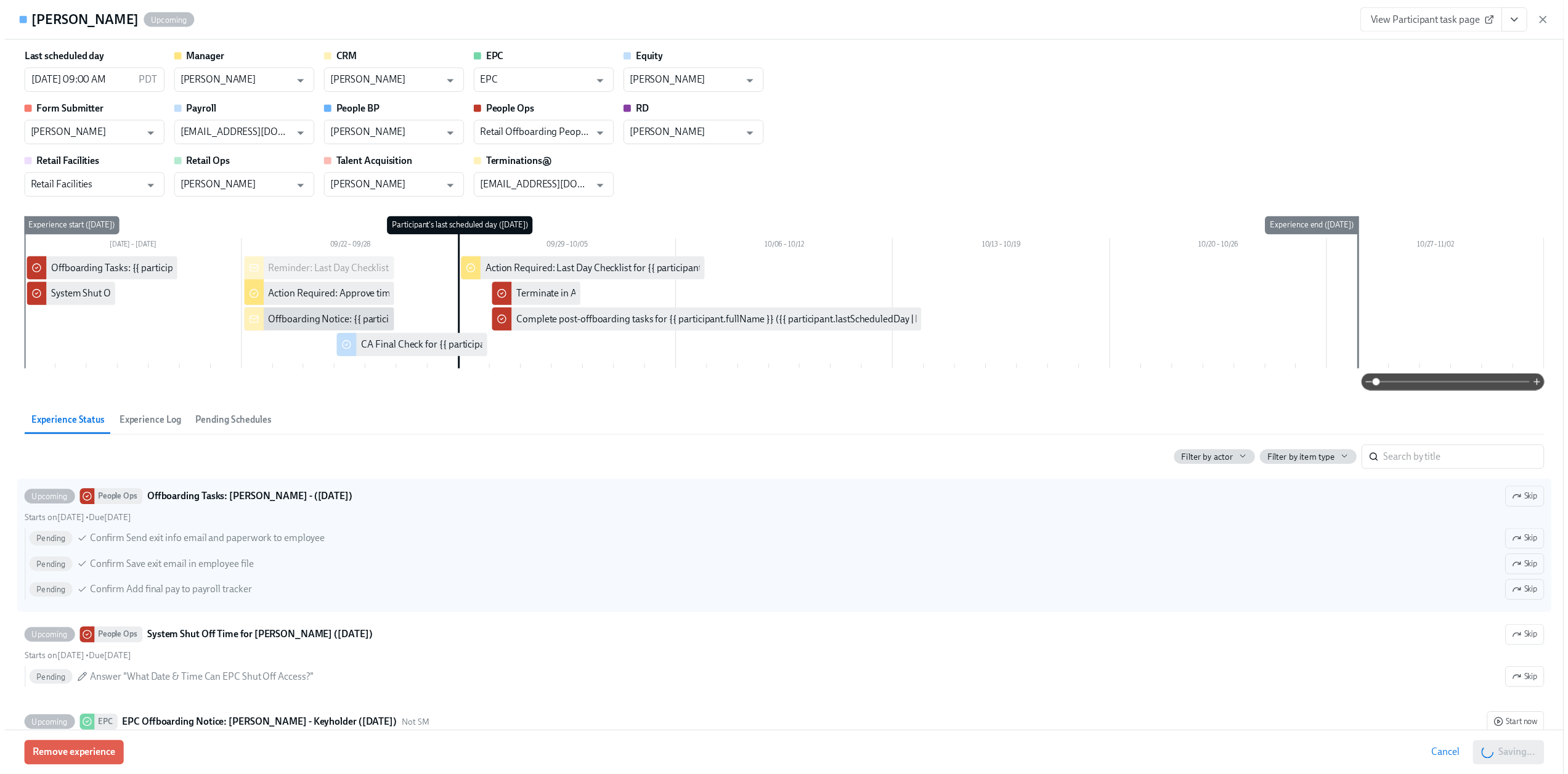
scroll to position [0, 6658]
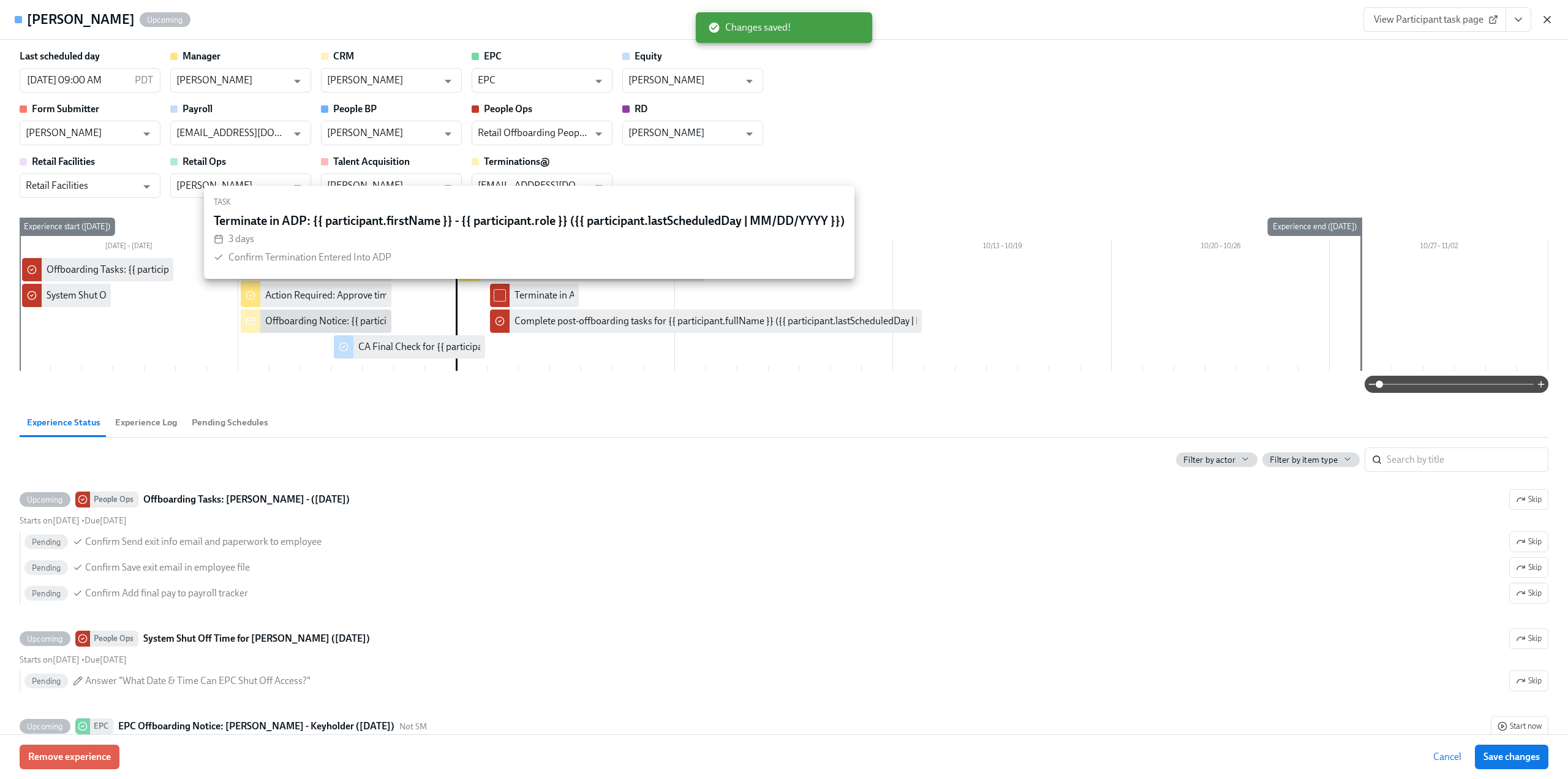
click at [1551, 16] on icon "button" at bounding box center [1547, 20] width 13 height 13
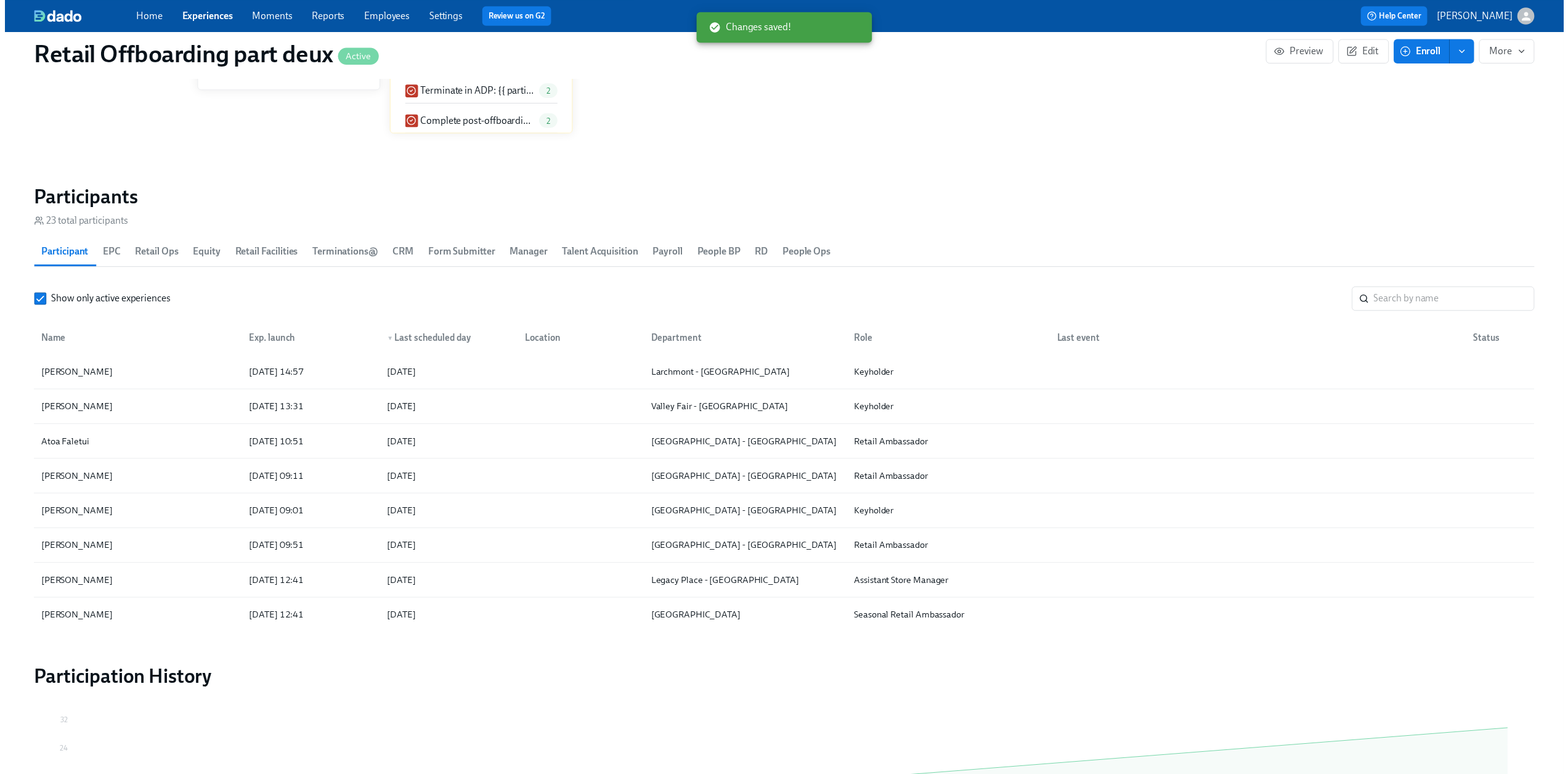
scroll to position [0, 6649]
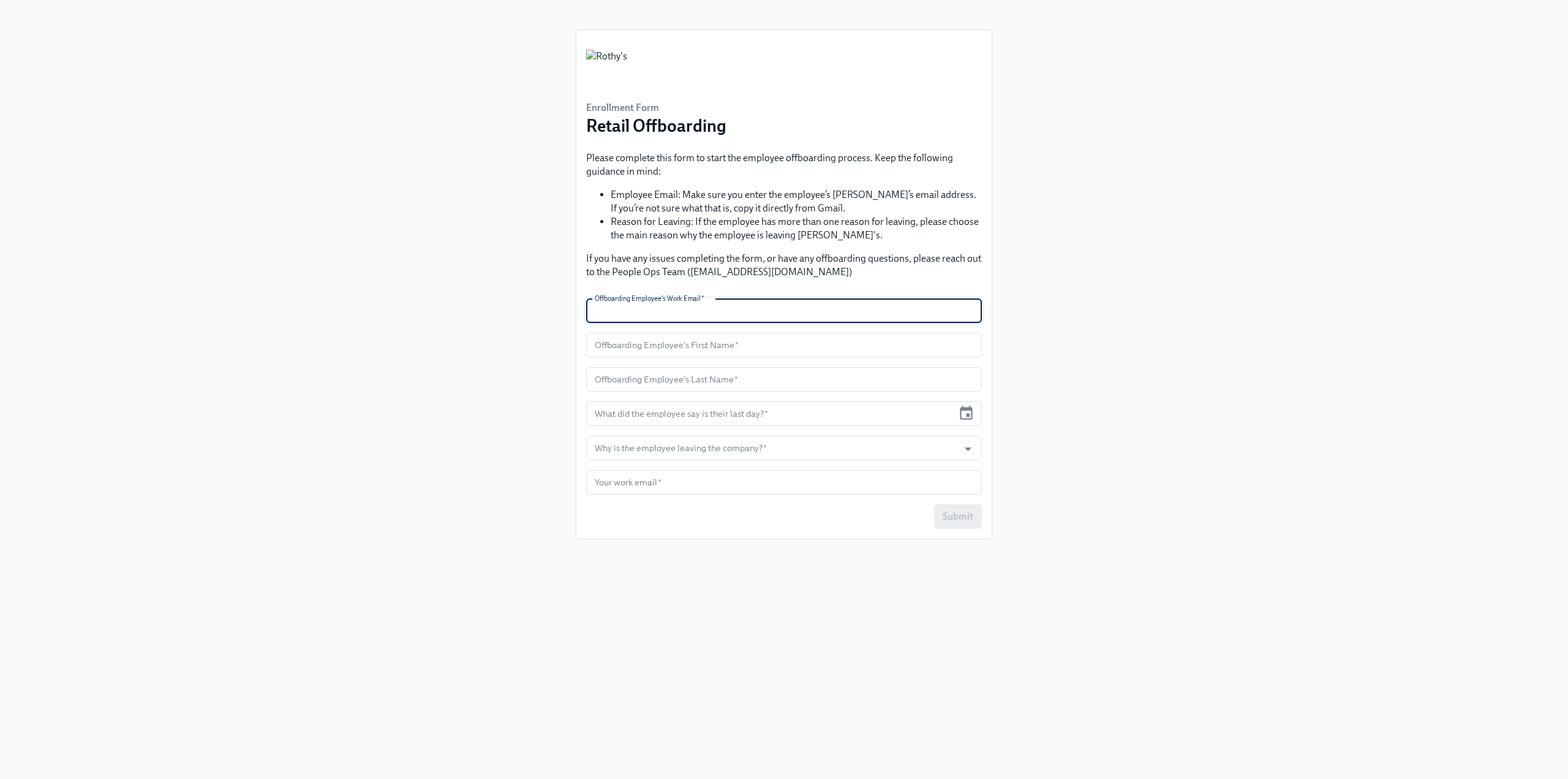
click at [662, 302] on input "text" at bounding box center [784, 310] width 396 height 24
paste input "[EMAIL_ADDRESS][DOMAIN_NAME]"
type input "[EMAIL_ADDRESS][DOMAIN_NAME]"
click at [684, 349] on input "text" at bounding box center [784, 344] width 396 height 24
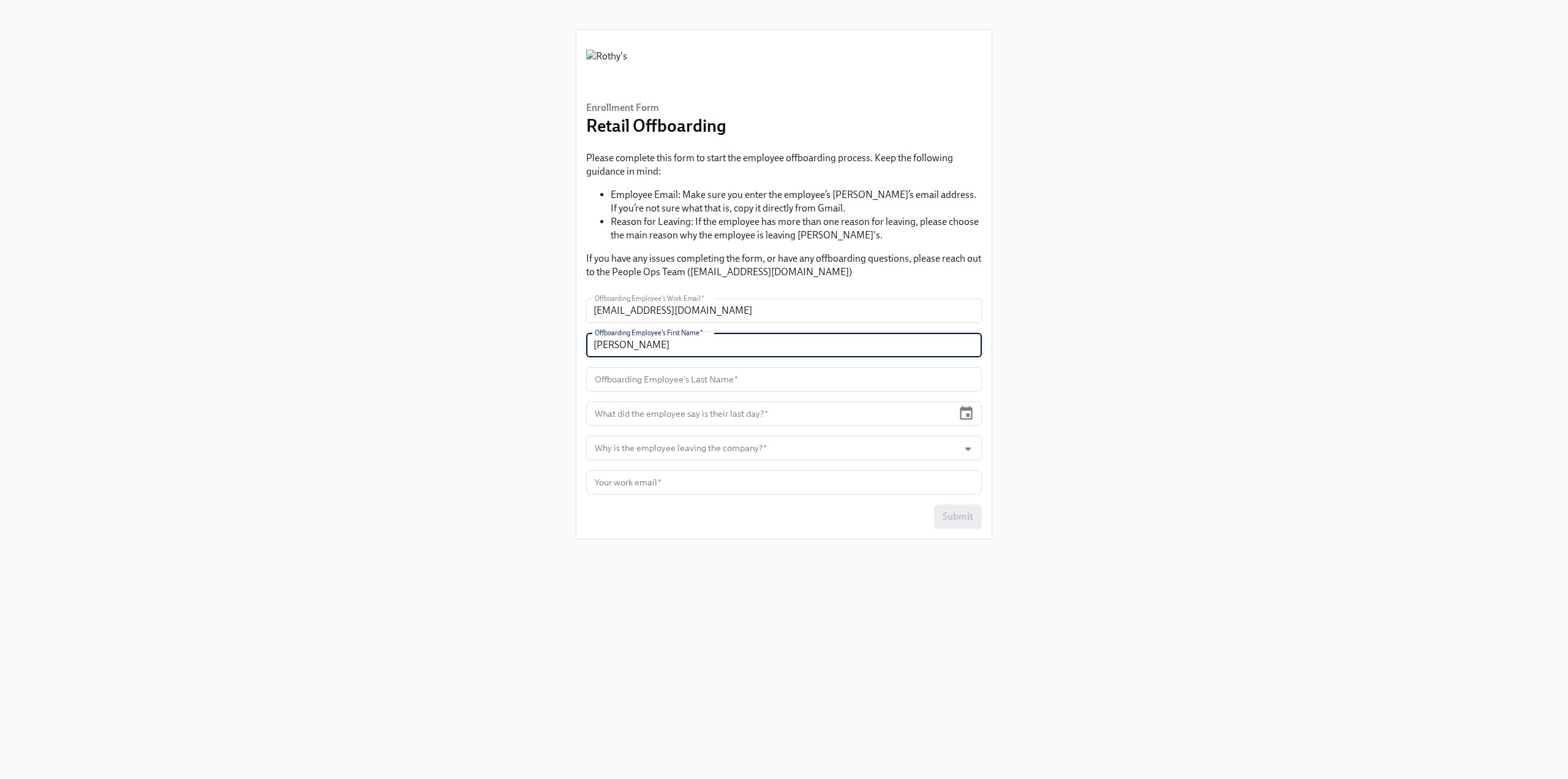
type input "[PERSON_NAME]"
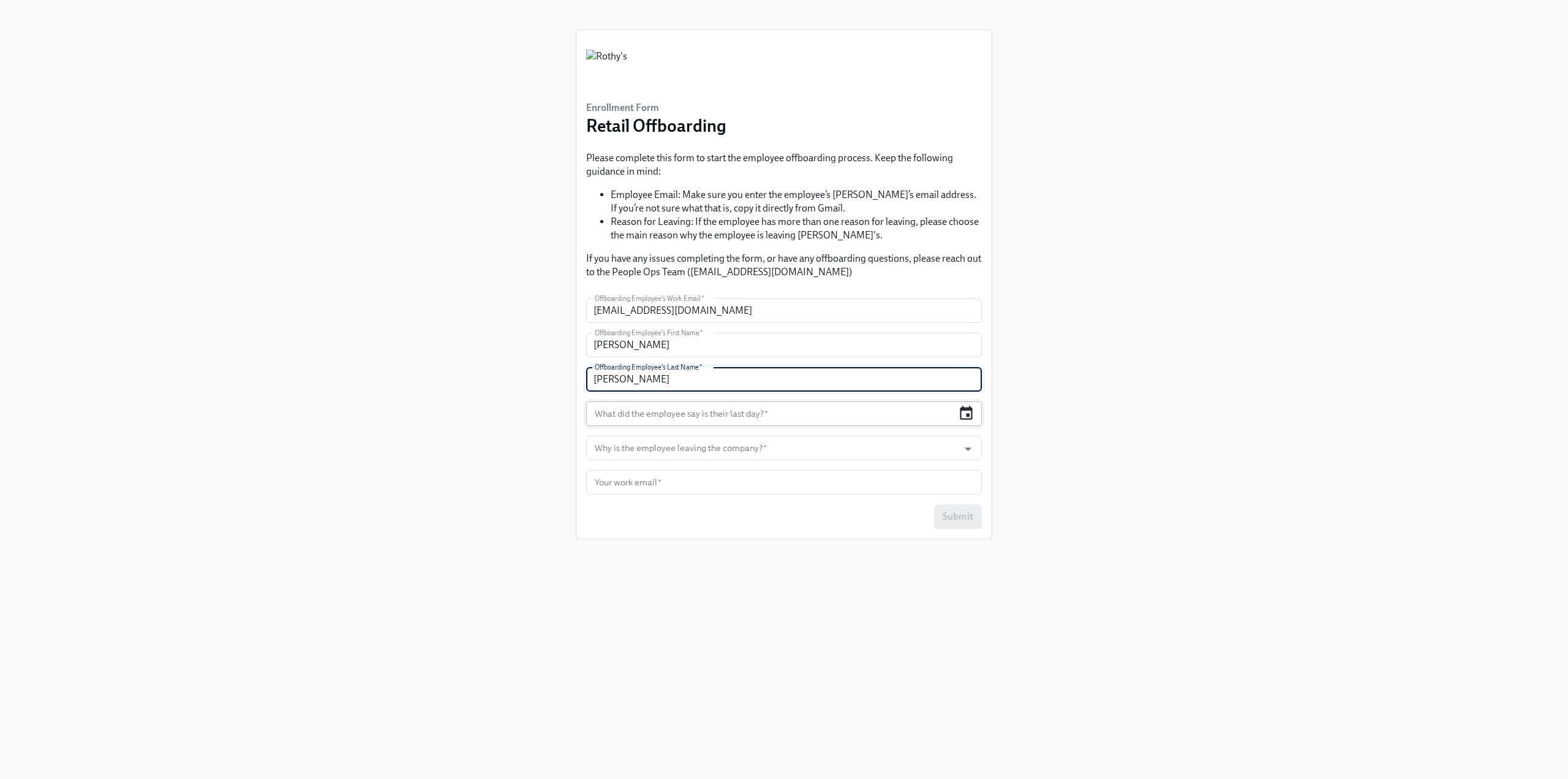
type input "[PERSON_NAME]"
click at [967, 408] on icon "button" at bounding box center [967, 413] width 13 height 14
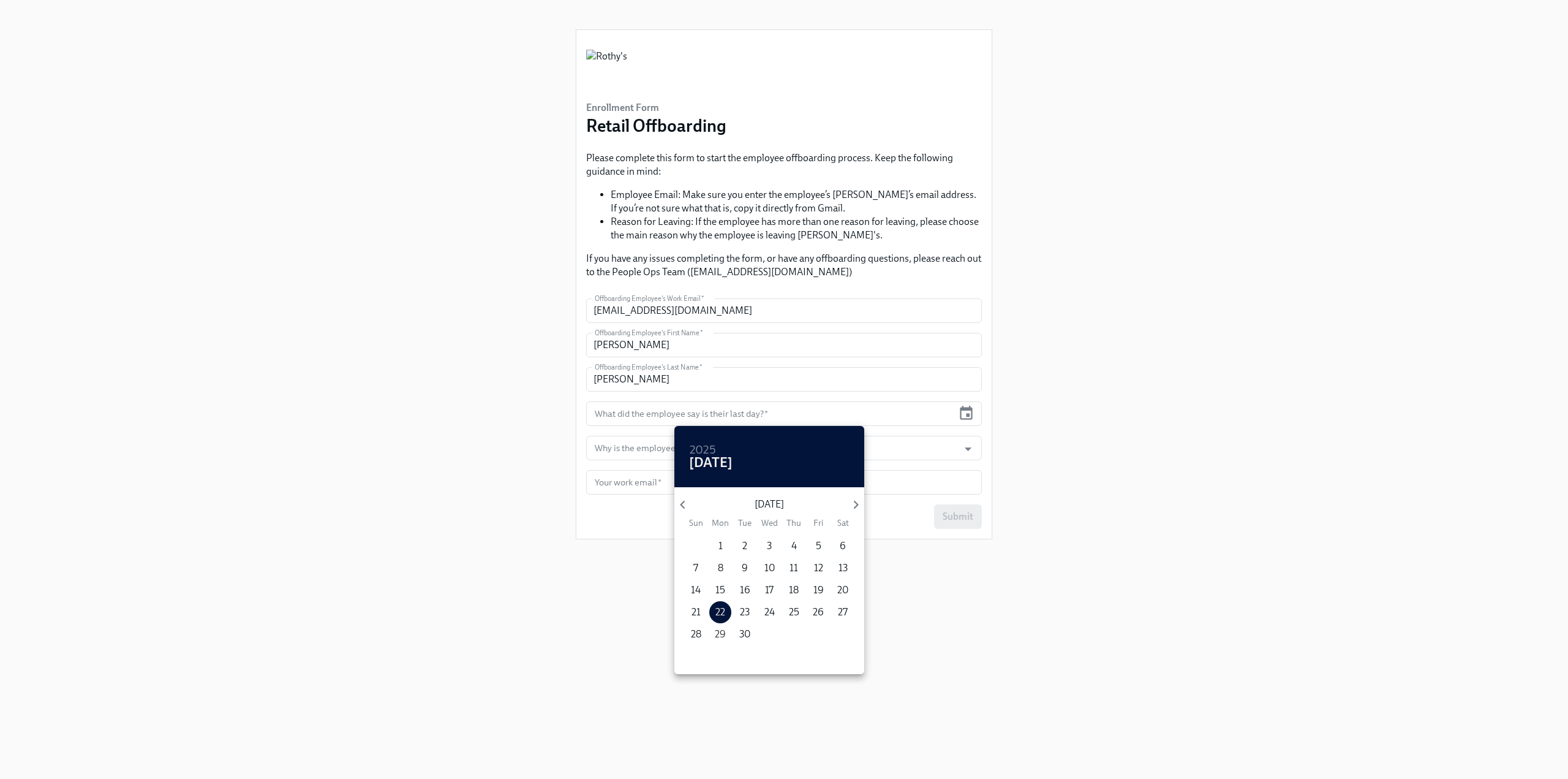
click at [724, 634] on p "29" at bounding box center [720, 633] width 11 height 14
type input "[DATE]"
click at [459, 472] on div at bounding box center [784, 390] width 1568 height 779
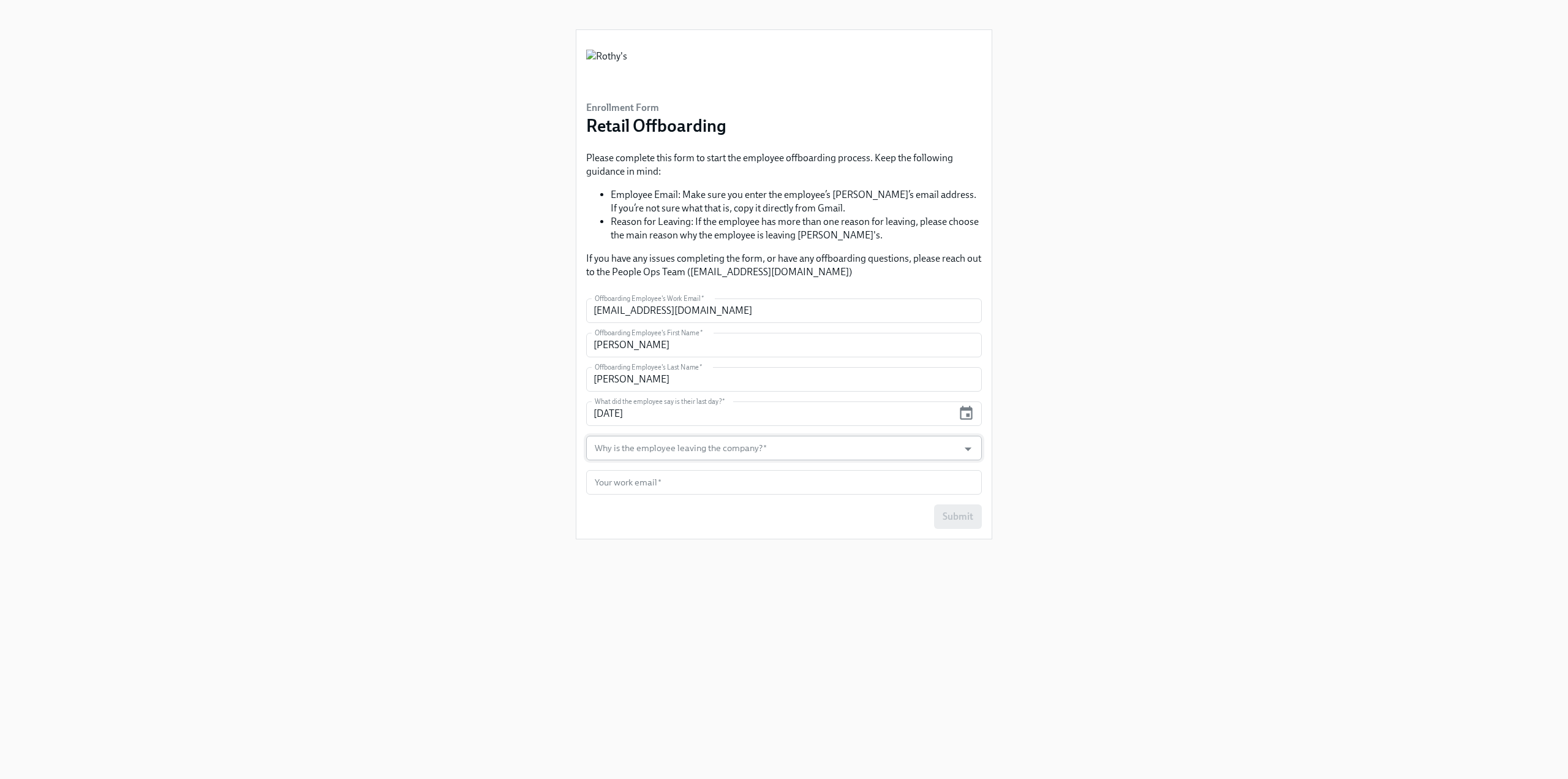
click at [664, 446] on input "Why is the employee leaving the company?   *" at bounding box center [773, 447] width 361 height 24
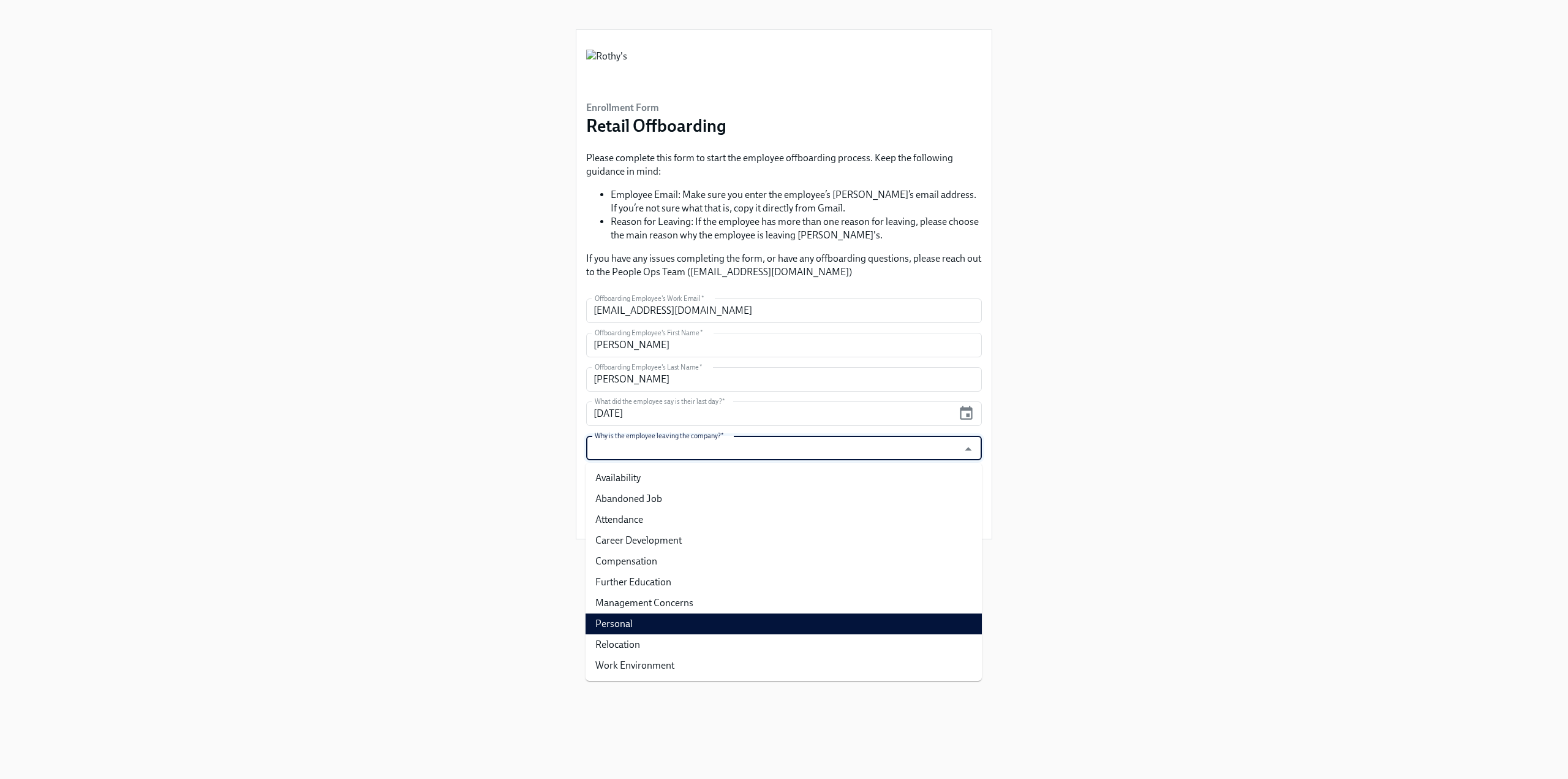
click at [656, 622] on li "Personal" at bounding box center [784, 623] width 397 height 21
type input "Personal"
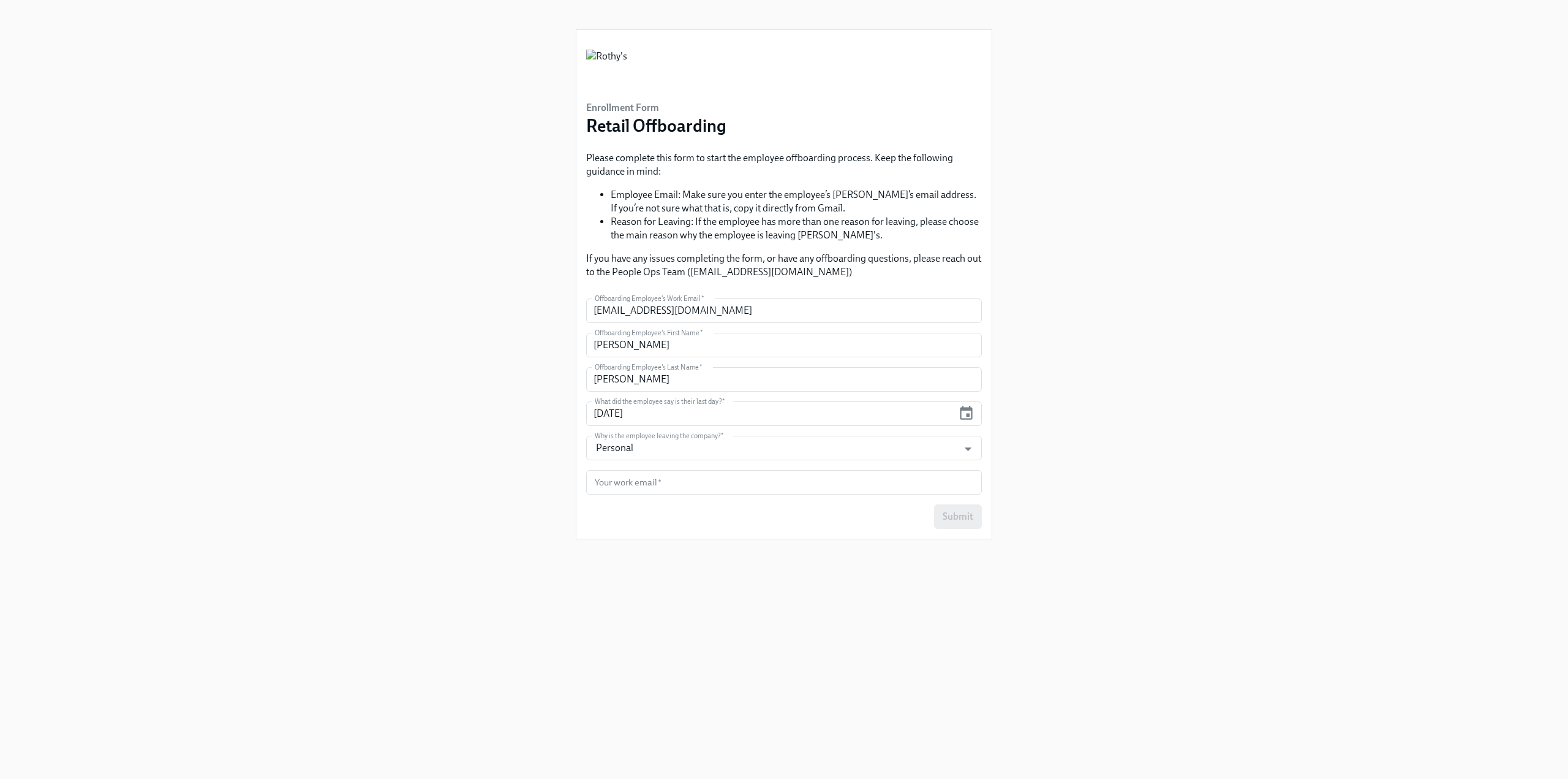
click at [559, 555] on div "Enrollment Form Retail Offboarding Please complete this form to start the emplo…" at bounding box center [784, 374] width 1509 height 749
click at [616, 480] on input "text" at bounding box center [784, 482] width 396 height 24
type input "[EMAIL_ADDRESS][DOMAIN_NAME]"
click at [958, 515] on span "Submit" at bounding box center [958, 516] width 31 height 13
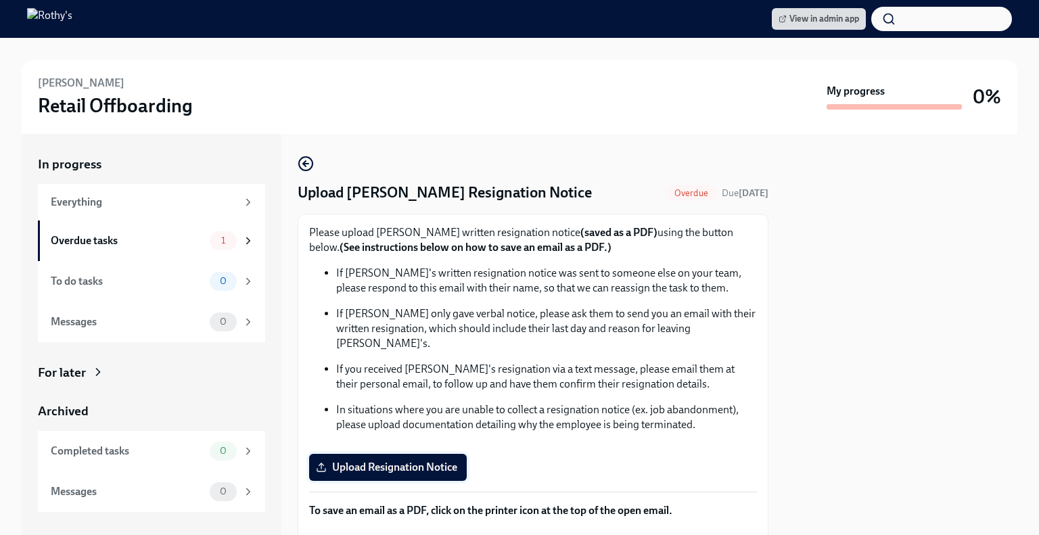
click at [387, 461] on span "Upload Resignation Notice" at bounding box center [388, 468] width 139 height 14
click at [0, 0] on input "Upload Resignation Notice" at bounding box center [0, 0] width 0 height 0
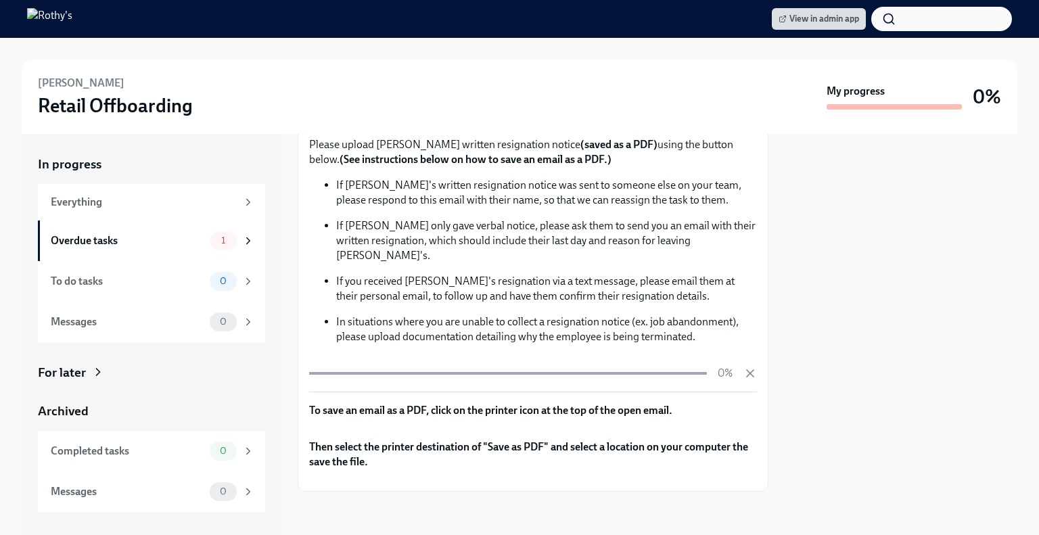
scroll to position [203, 0]
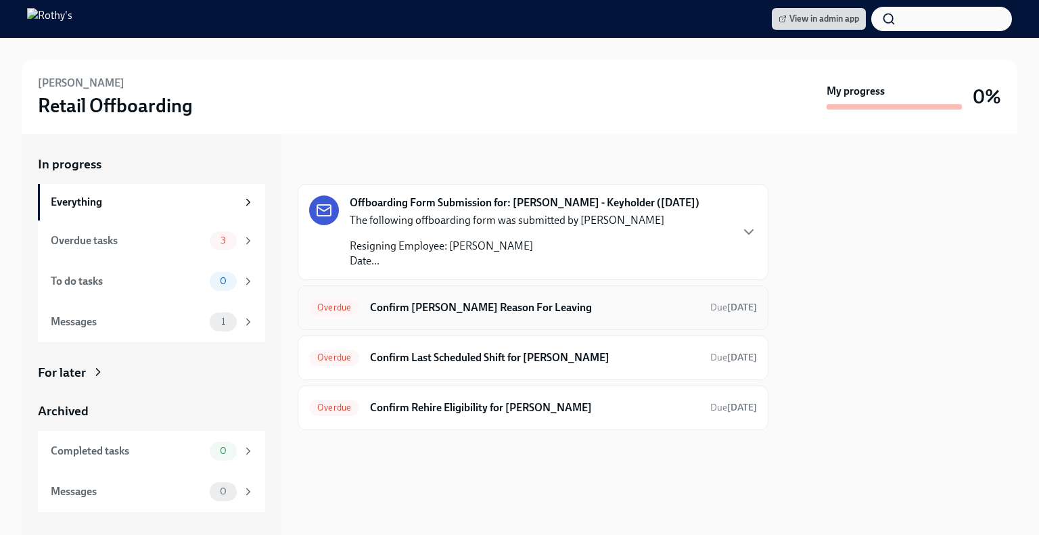
click at [481, 313] on h6 "Confirm [PERSON_NAME] Reason For Leaving" at bounding box center [534, 307] width 329 height 15
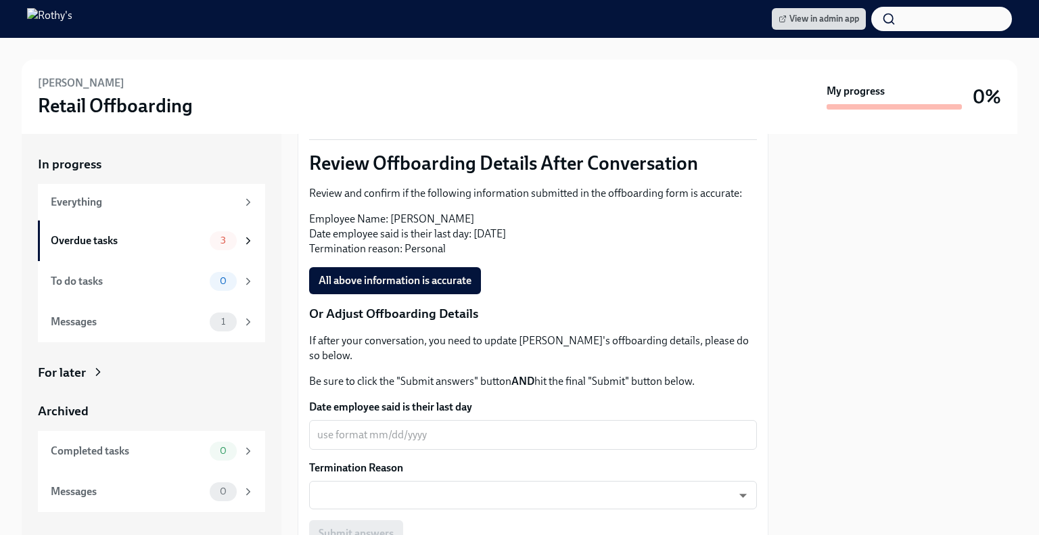
scroll to position [338, 0]
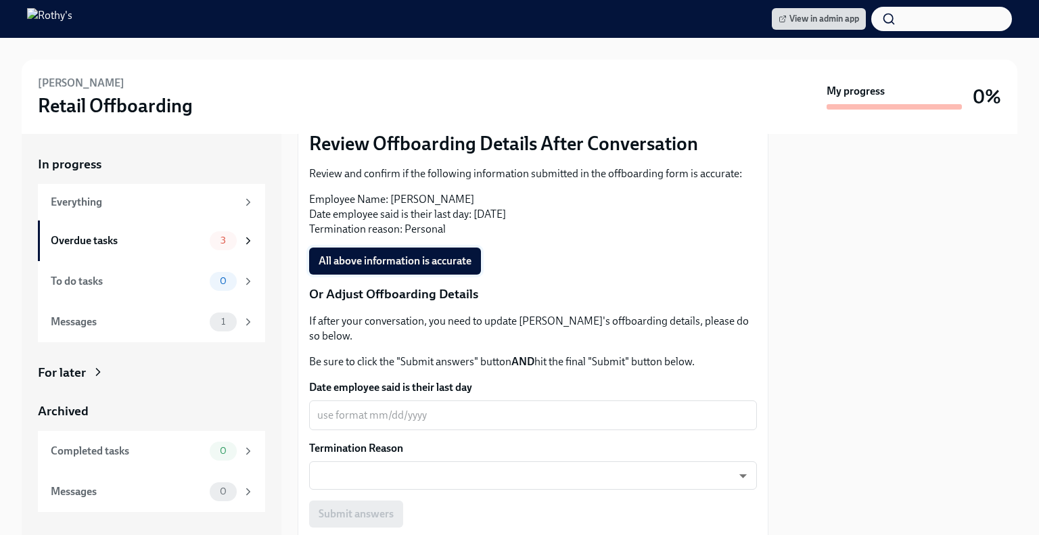
click at [449, 260] on span "All above information is accurate" at bounding box center [395, 261] width 153 height 14
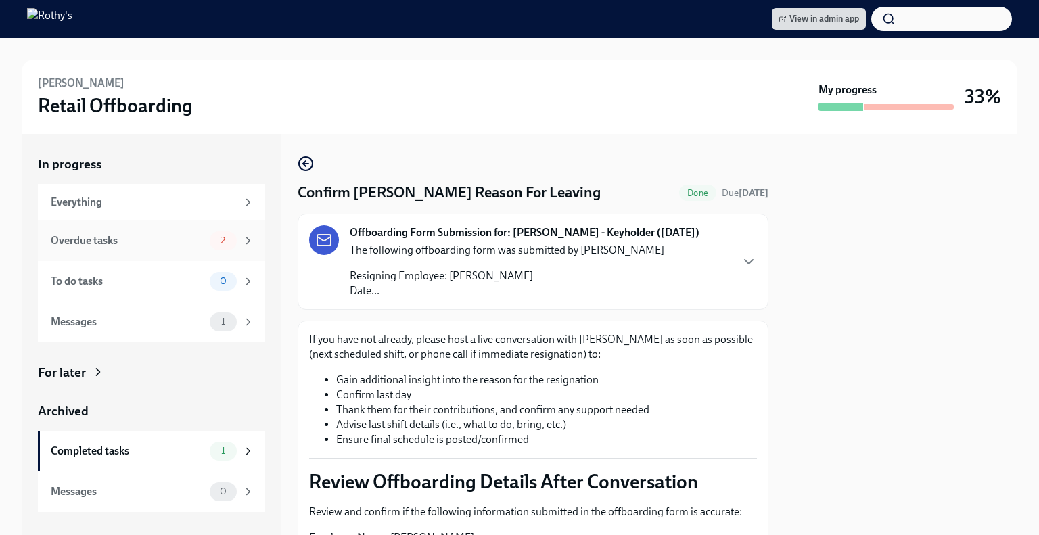
click at [144, 243] on div "Overdue tasks" at bounding box center [128, 240] width 154 height 15
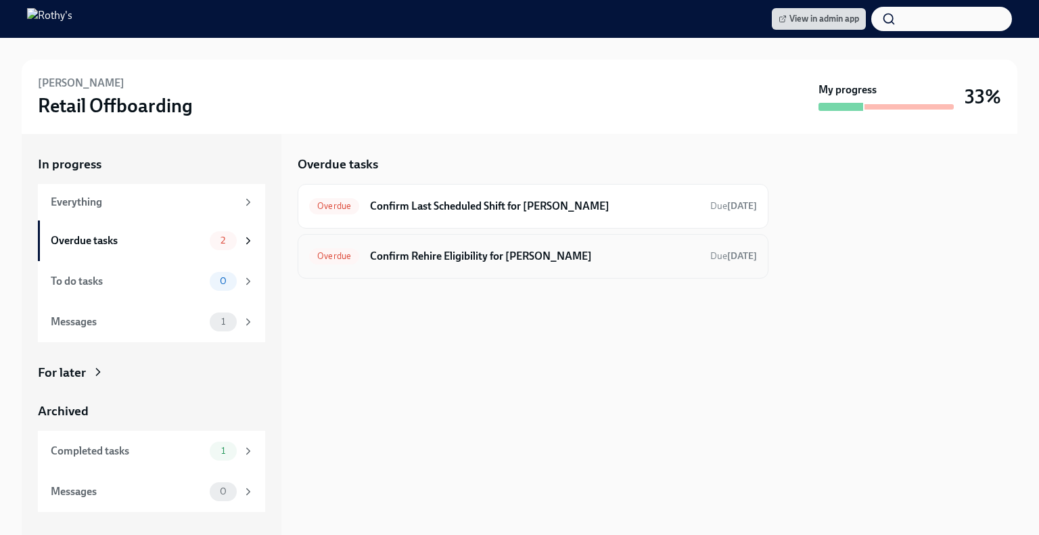
click at [539, 267] on div "Overdue Confirm Rehire Eligibility for Ashley Ross Due today" at bounding box center [533, 256] width 471 height 45
click at [446, 263] on div "Overdue Confirm Rehire Eligibility for Ashley Ross Due today" at bounding box center [533, 256] width 448 height 22
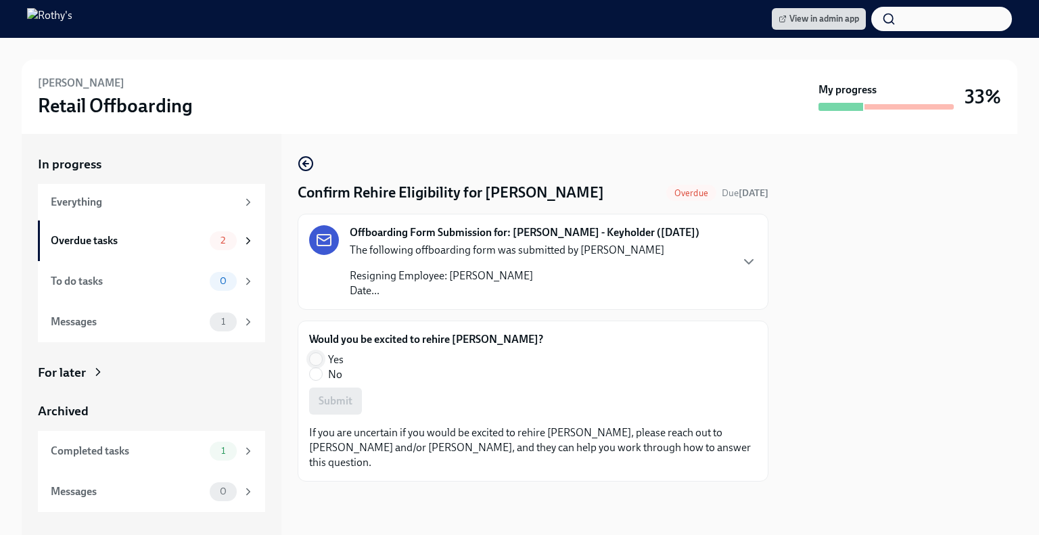
click at [314, 359] on input "Yes" at bounding box center [316, 359] width 12 height 12
radio input "true"
click at [335, 403] on span "Submit" at bounding box center [336, 401] width 34 height 14
click at [133, 233] on div "Overdue tasks" at bounding box center [128, 240] width 154 height 15
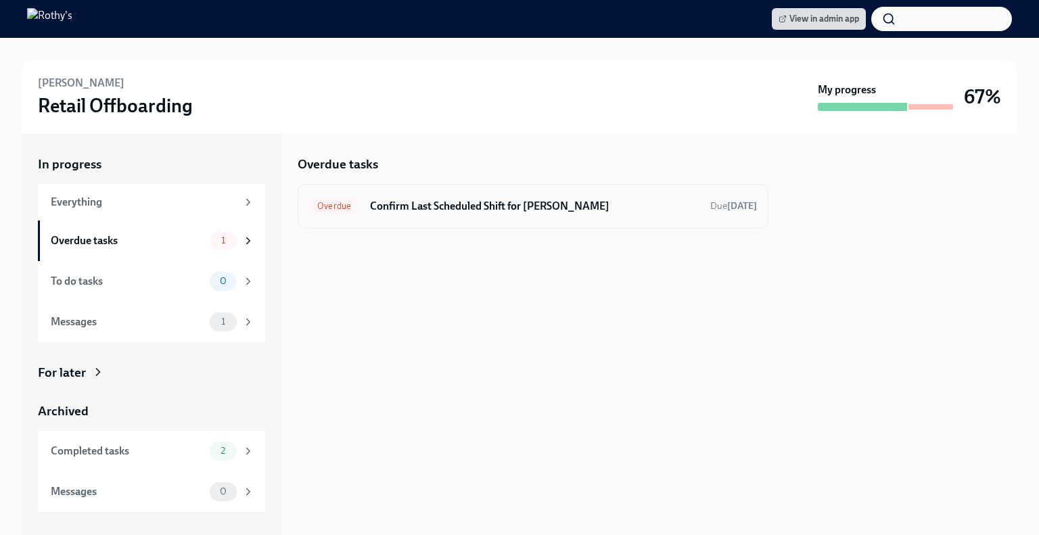
click at [519, 212] on h6 "Confirm Last Scheduled Shift for Ashley Ross" at bounding box center [534, 206] width 329 height 15
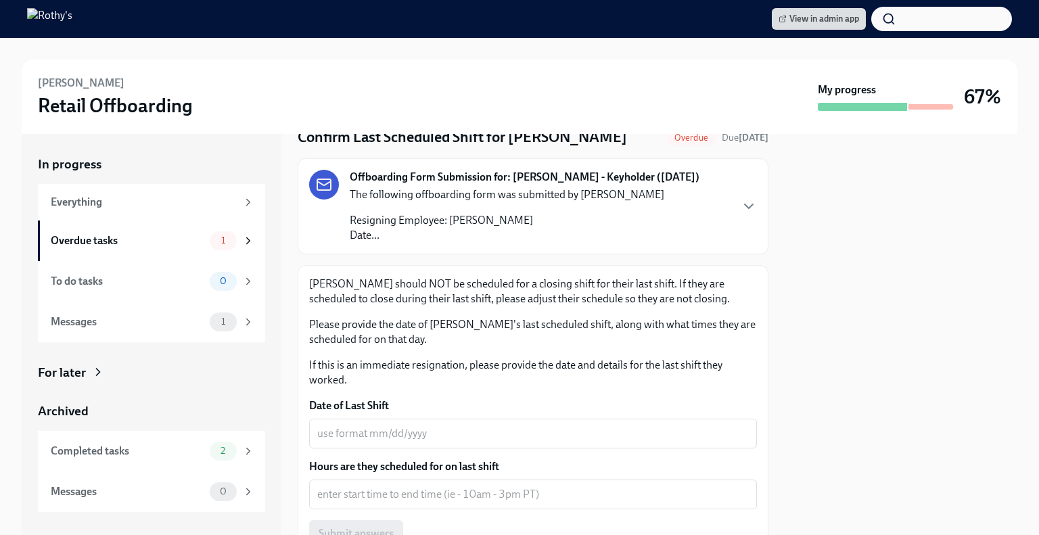
scroll to position [122, 0]
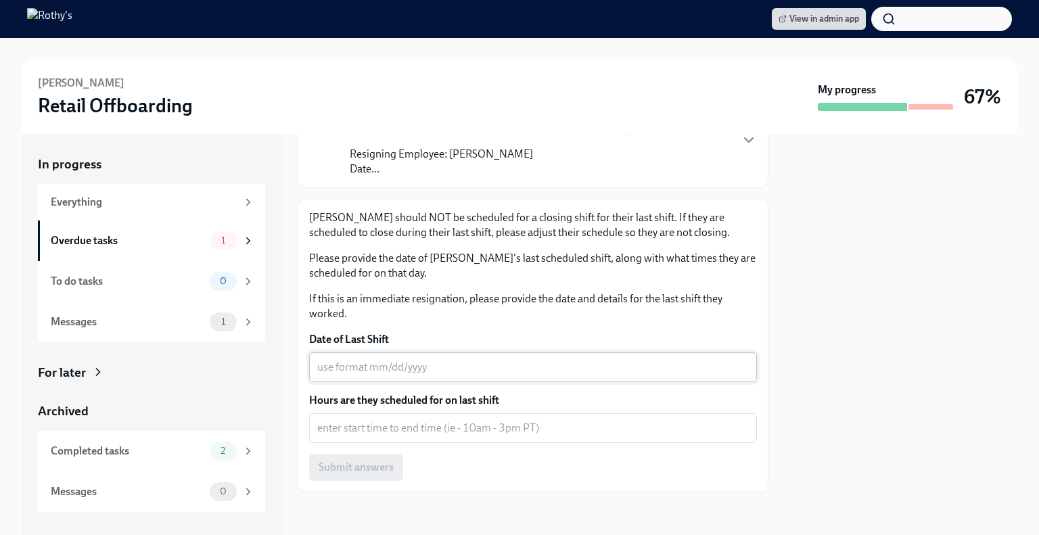
click at [382, 370] on textarea "Date of Last Shift" at bounding box center [532, 367] width 431 height 16
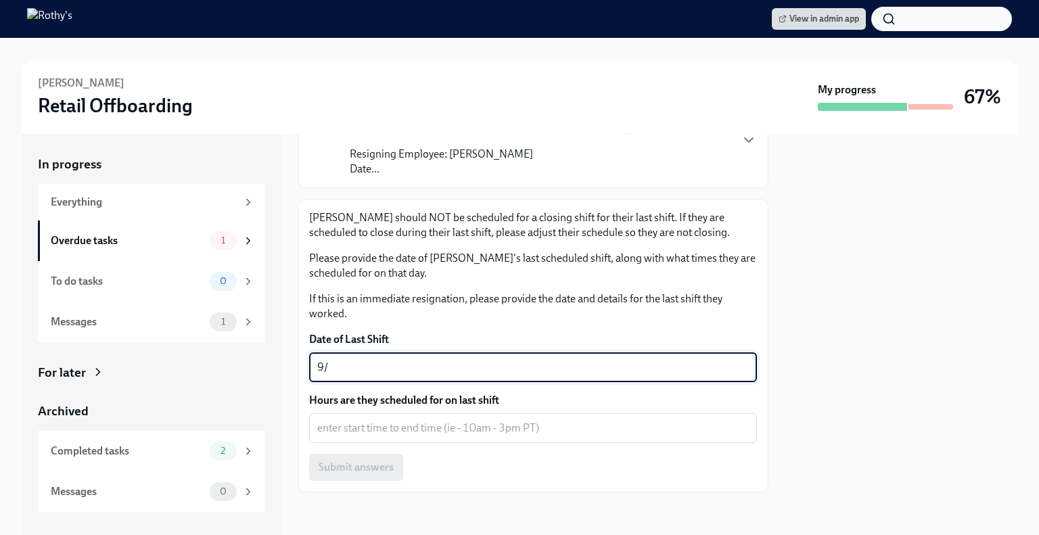
type textarea "9"
type textarea "[DATE]"
click at [367, 427] on textarea "Hours are they scheduled for on last shift" at bounding box center [532, 428] width 431 height 16
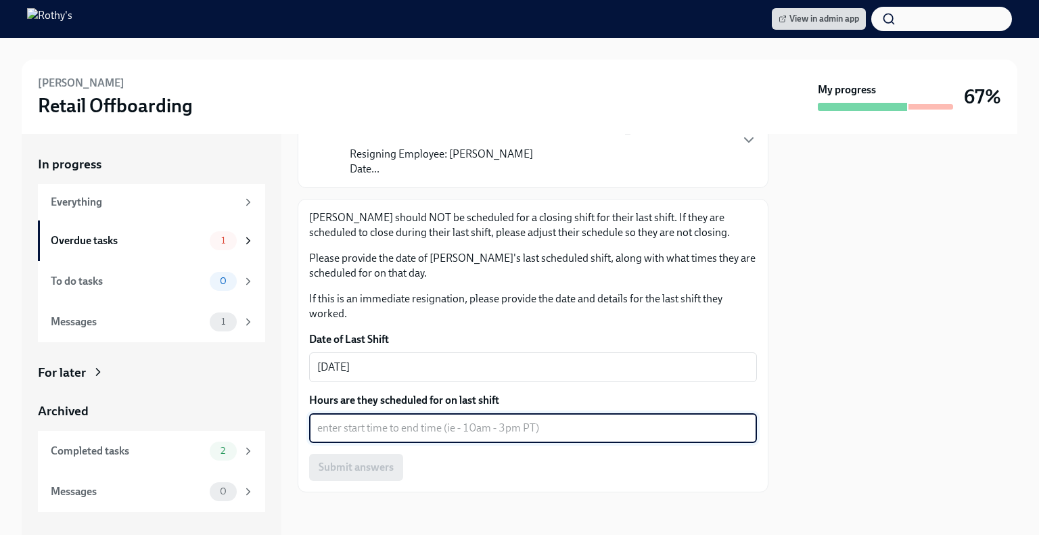
paste textarea "Kristen Wheeler"
drag, startPoint x: 418, startPoint y: 429, endPoint x: 268, endPoint y: 424, distance: 150.2
click at [268, 424] on div "In progress Everything Overdue tasks 1 To do tasks 0 Messages 1 For later Archi…" at bounding box center [519, 334] width 995 height 401
type textarea "9/29 - 5pm PT"
click at [351, 470] on span "Submit answers" at bounding box center [356, 468] width 75 height 14
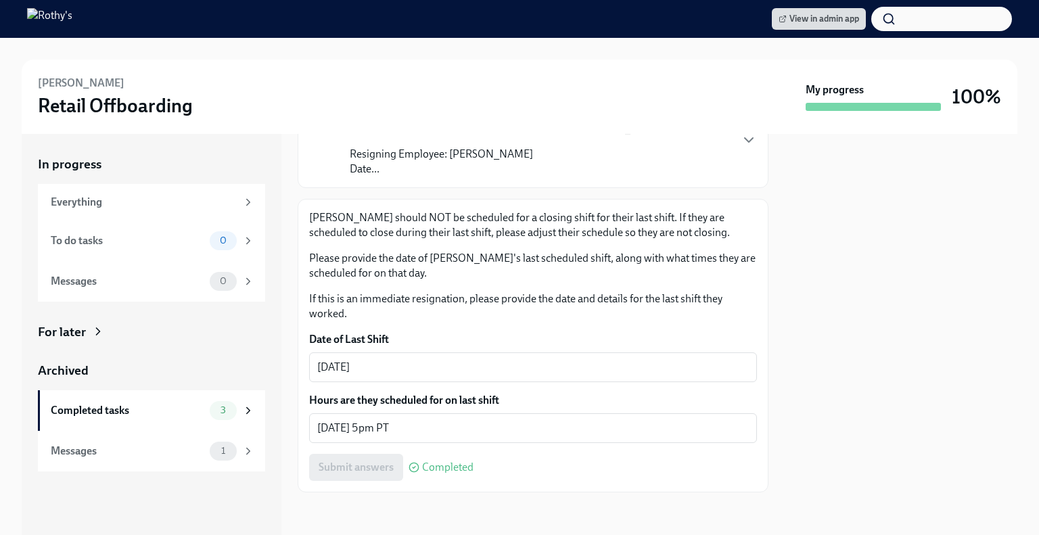
scroll to position [0, 0]
